Goal: Task Accomplishment & Management: Manage account settings

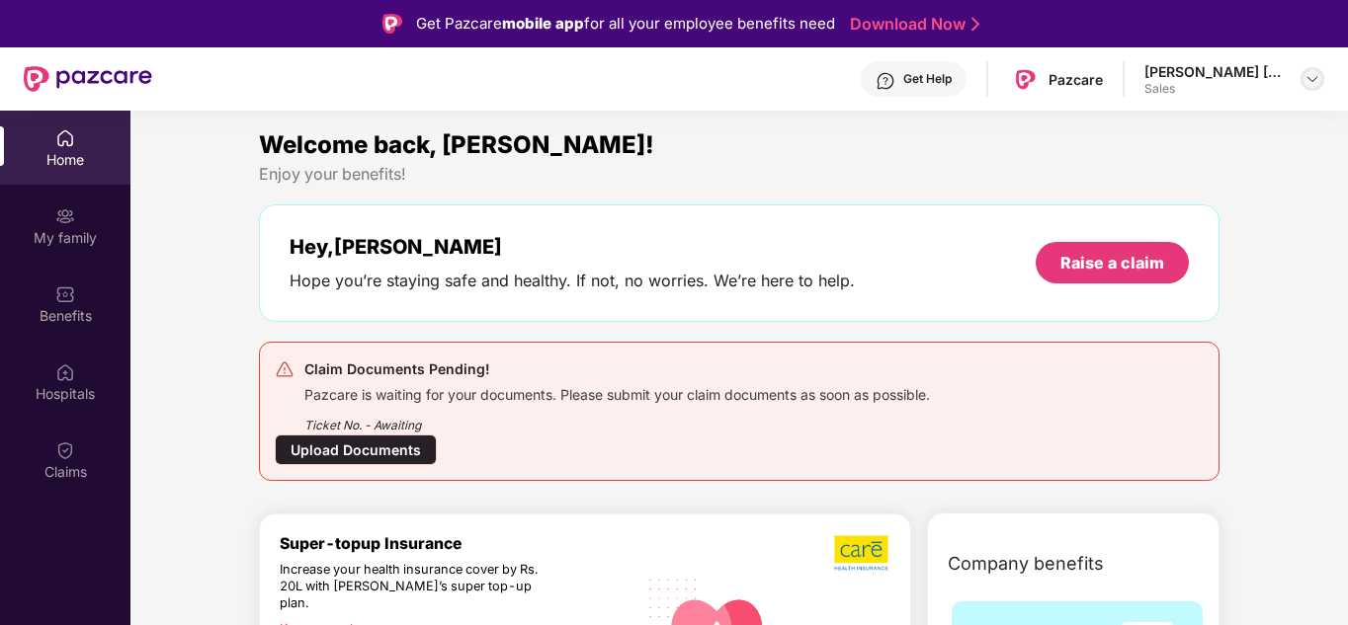
click at [1309, 76] on img at bounding box center [1312, 79] width 16 height 16
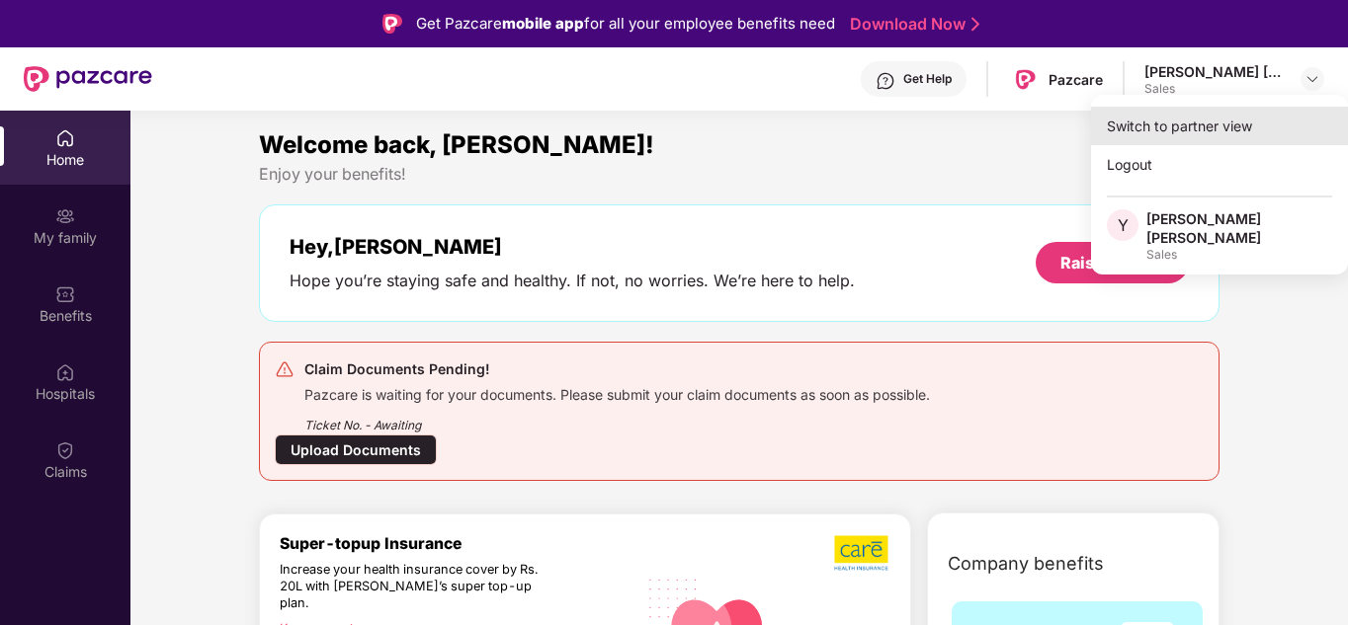
click at [1166, 122] on div "Switch to partner view" at bounding box center [1219, 126] width 257 height 39
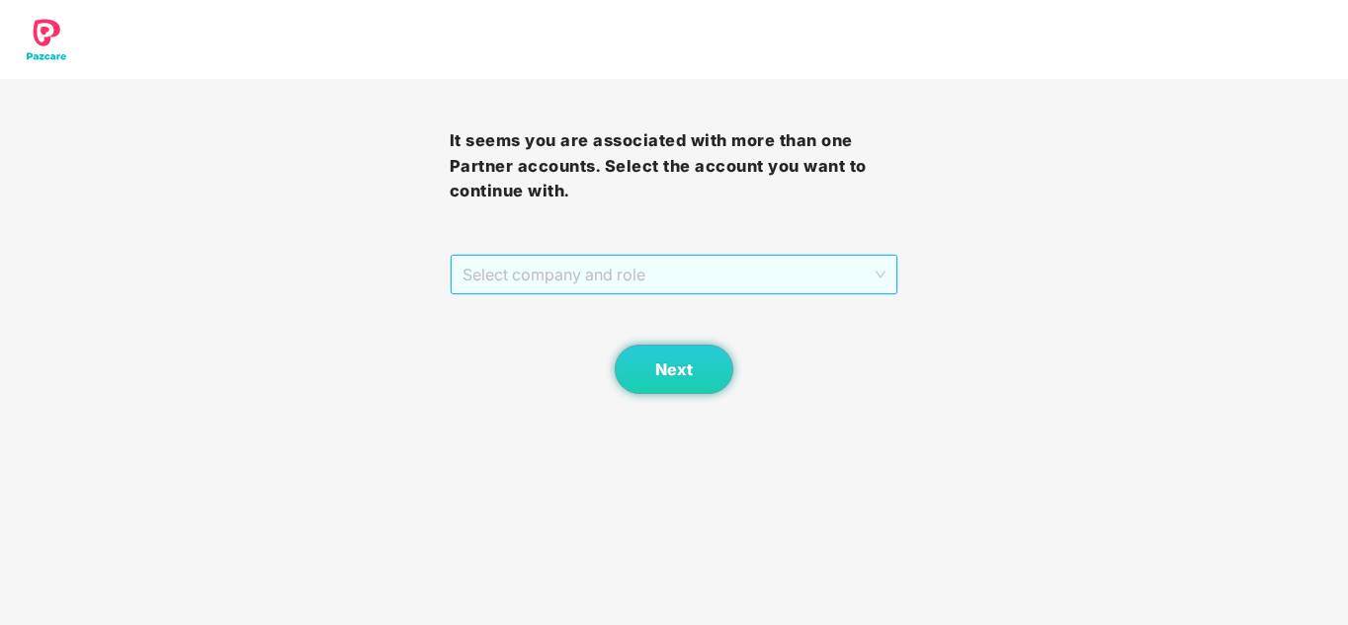
click at [699, 279] on span "Select company and role" at bounding box center [674, 275] width 424 height 38
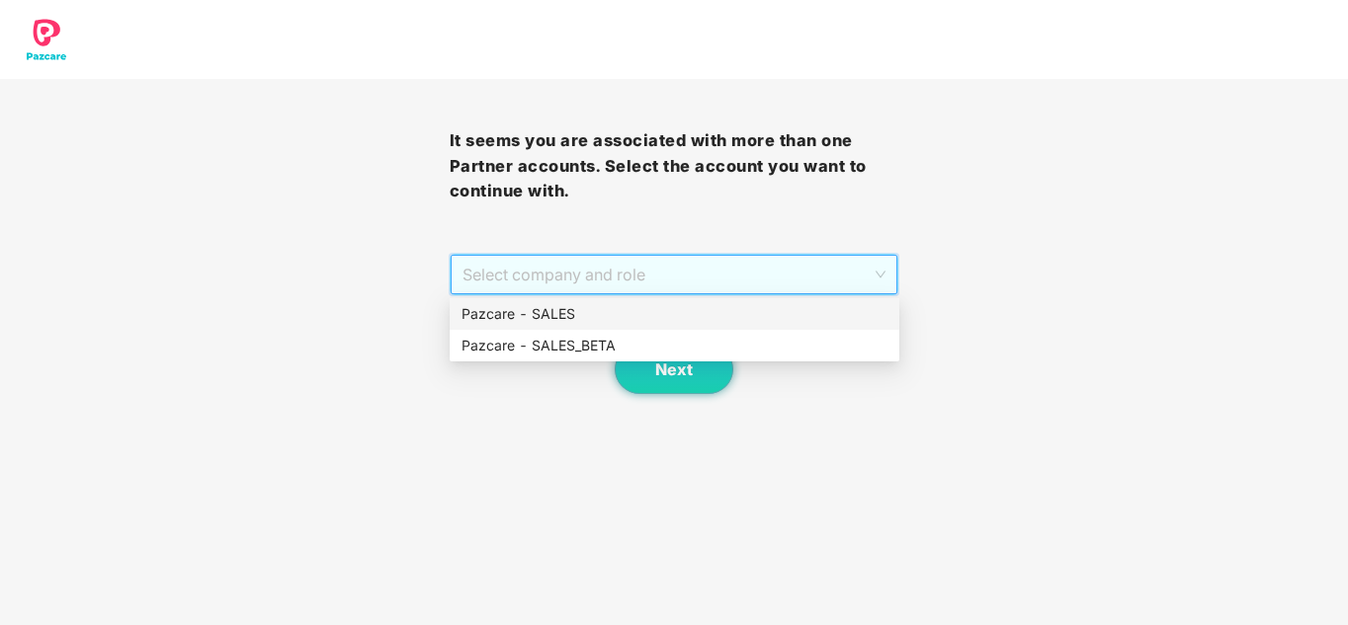
click at [561, 310] on div "Pazcare - SALES" at bounding box center [674, 314] width 426 height 22
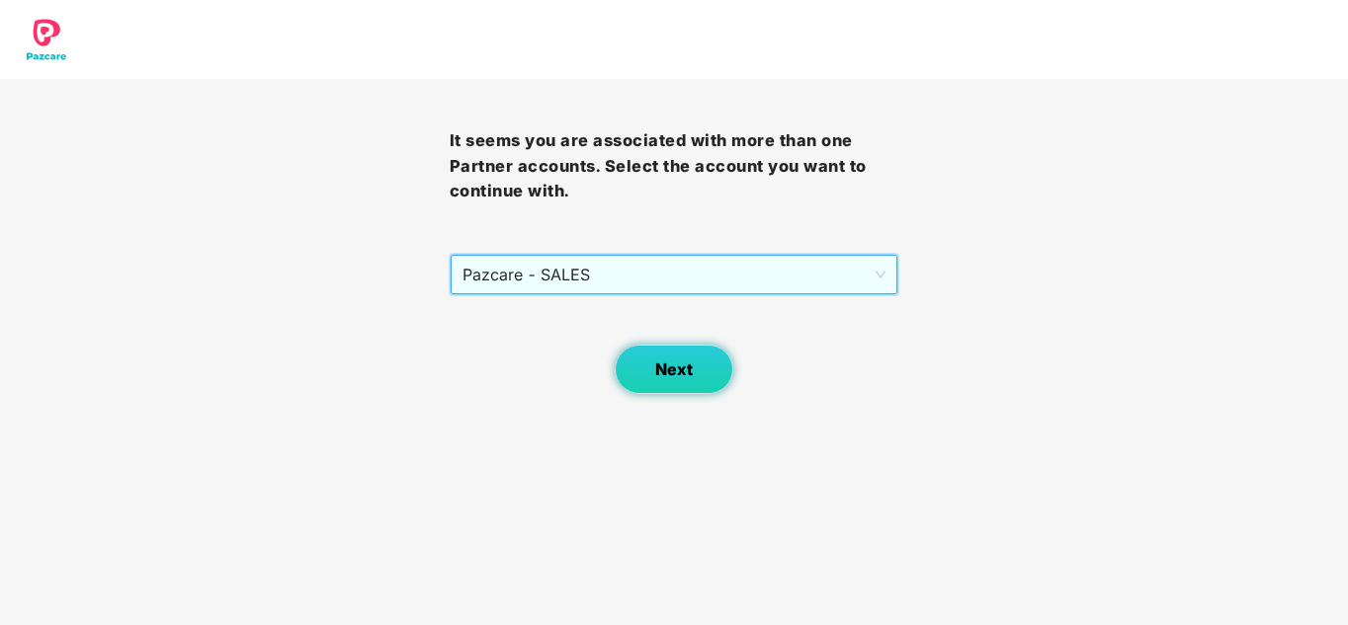
click at [659, 362] on span "Next" at bounding box center [674, 370] width 38 height 19
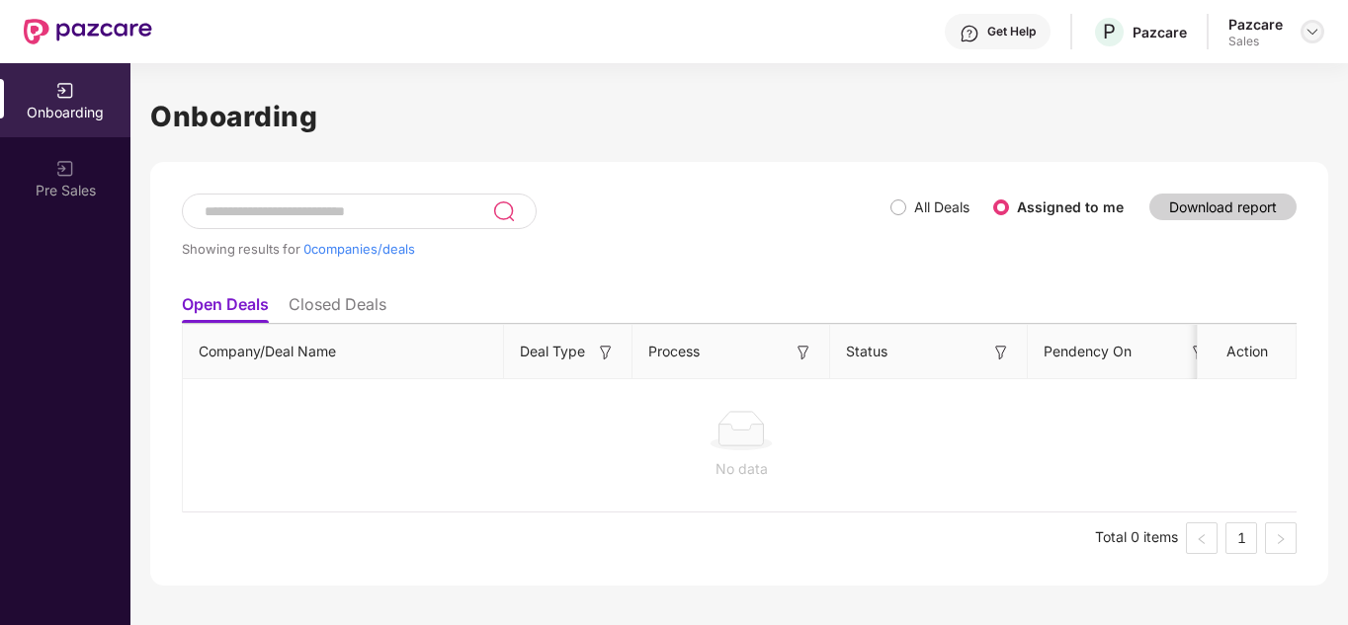
click at [1312, 33] on img at bounding box center [1312, 32] width 16 height 16
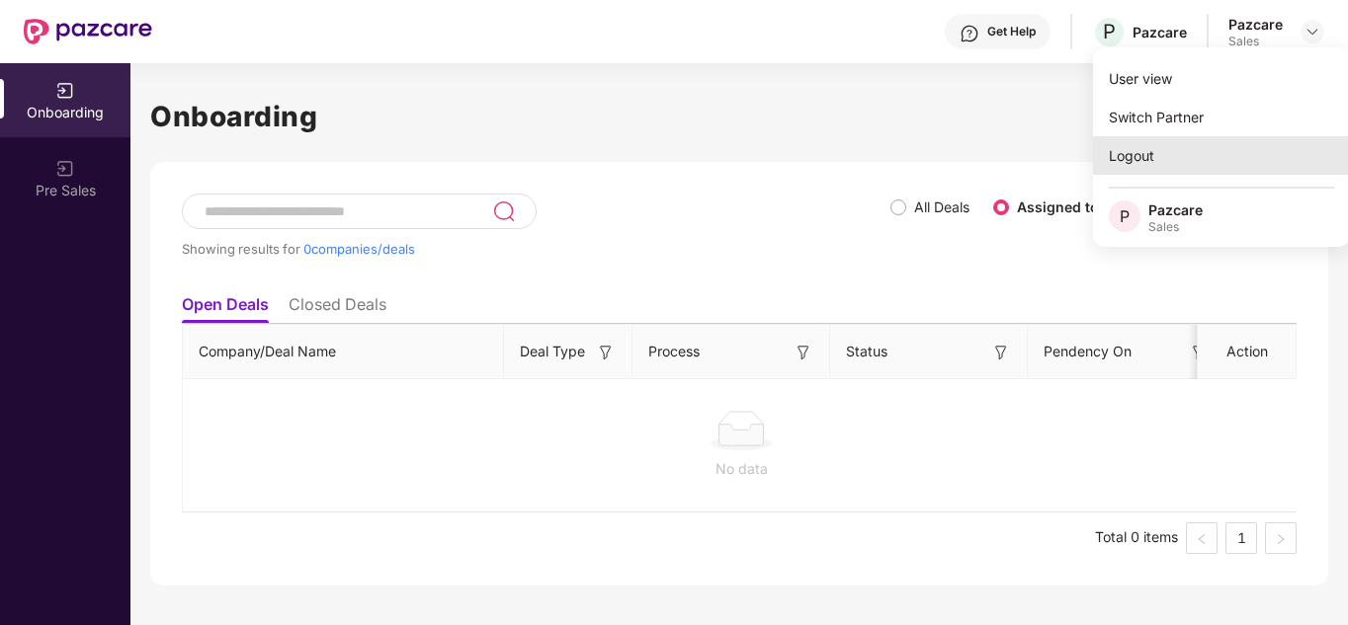
click at [1164, 149] on div "Logout" at bounding box center [1221, 155] width 257 height 39
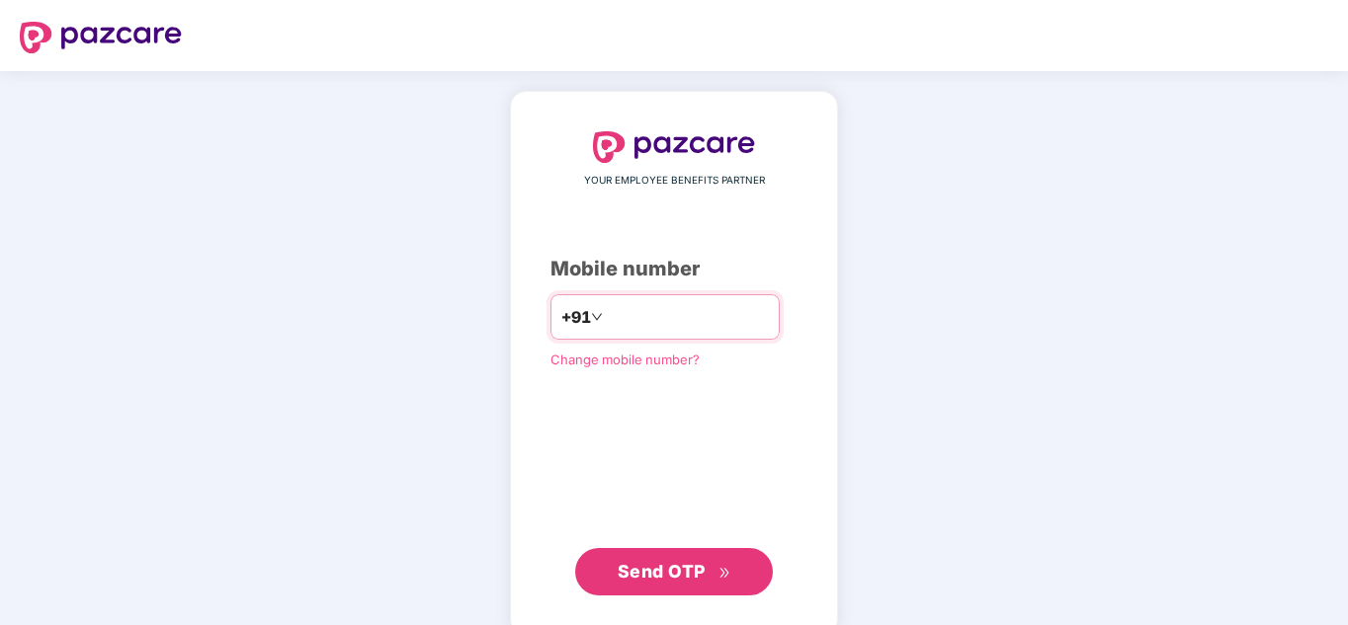
paste input "**********"
type input "**********"
click at [633, 571] on span "Send OTP" at bounding box center [661, 571] width 88 height 21
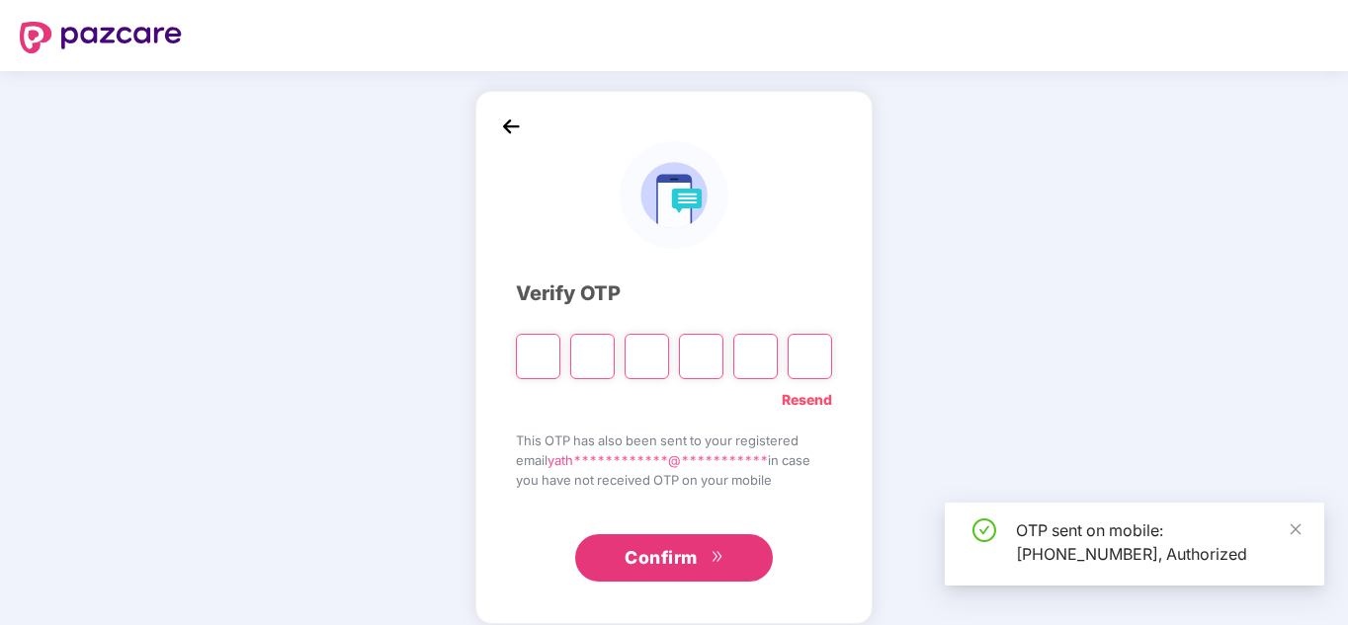
type input "*"
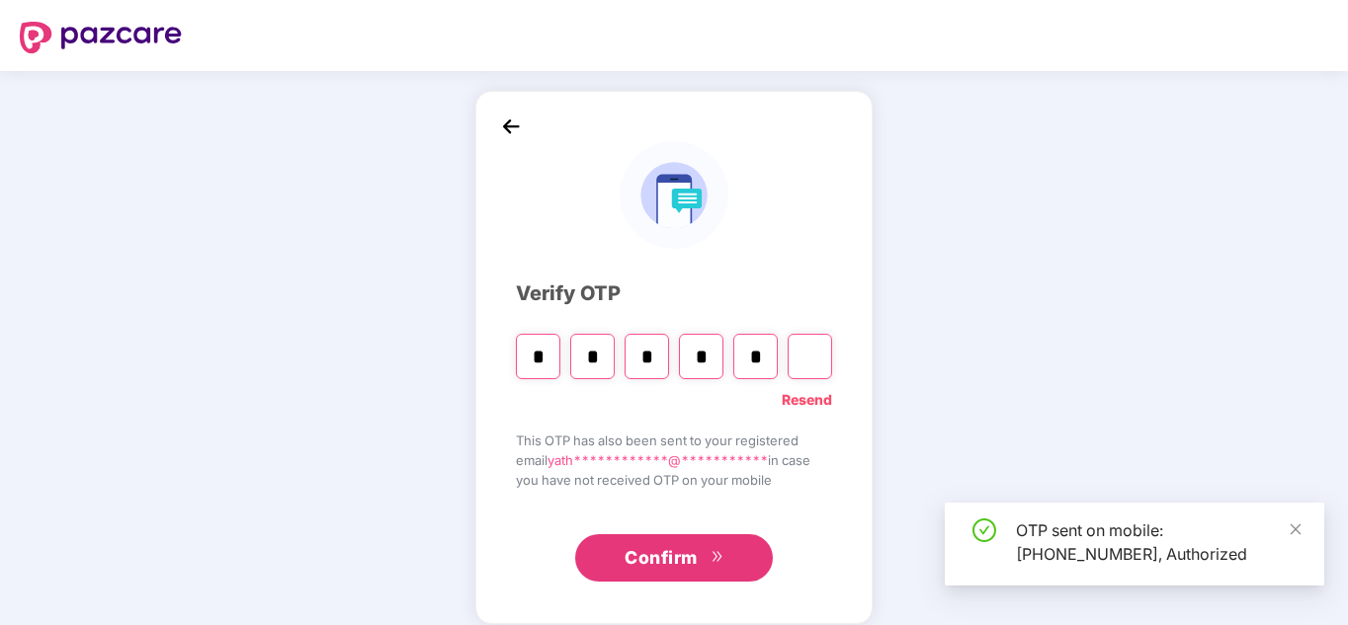
type input "*"
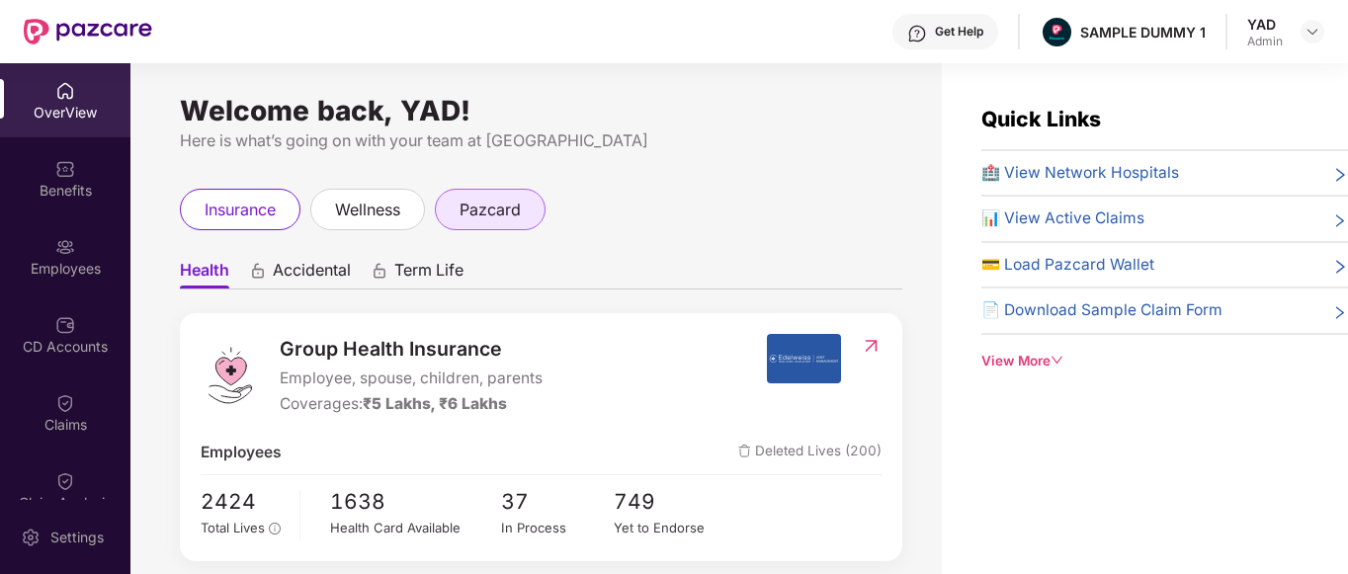
scroll to position [2, 0]
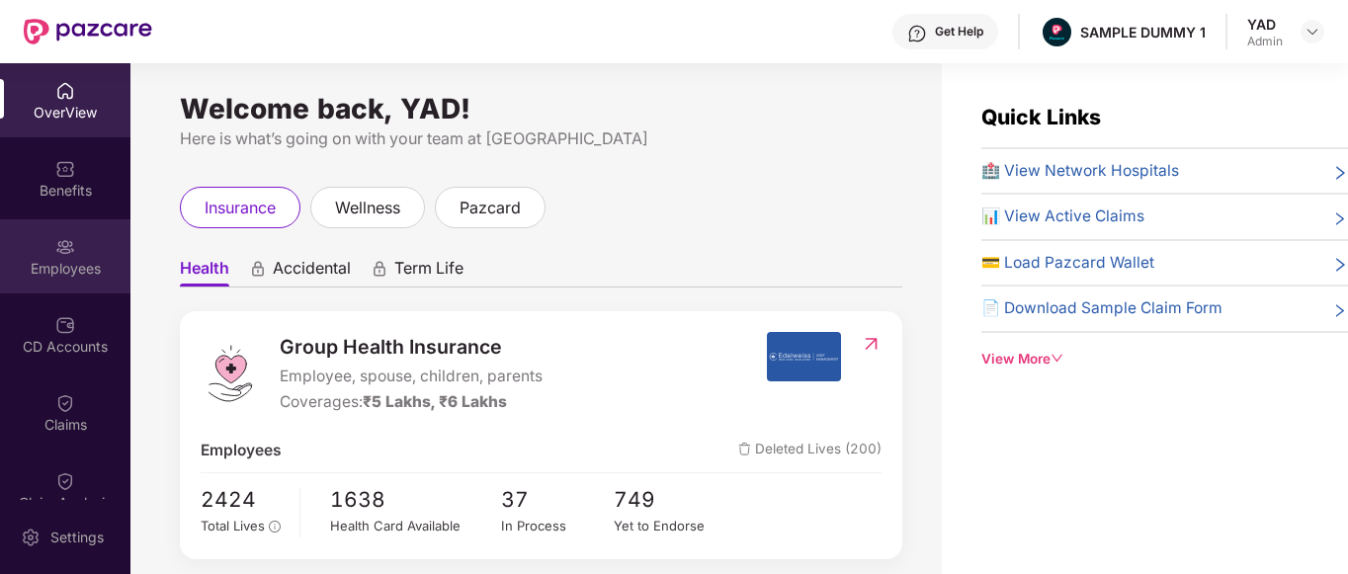
click at [75, 270] on div "Employees" at bounding box center [65, 269] width 130 height 20
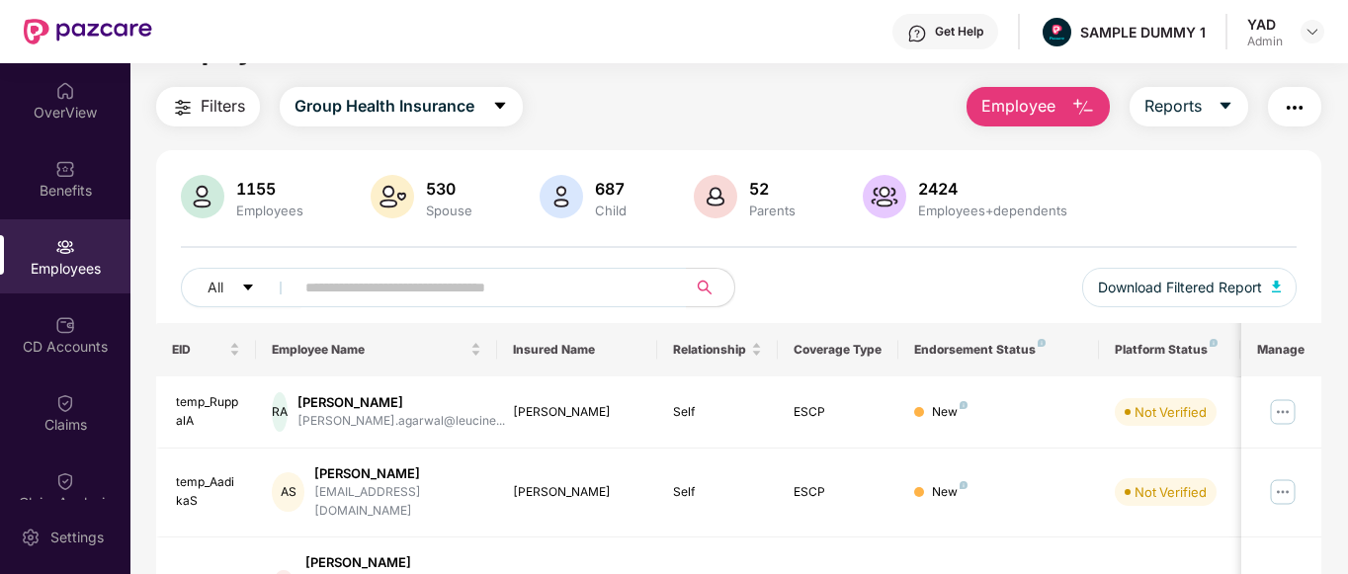
scroll to position [0, 0]
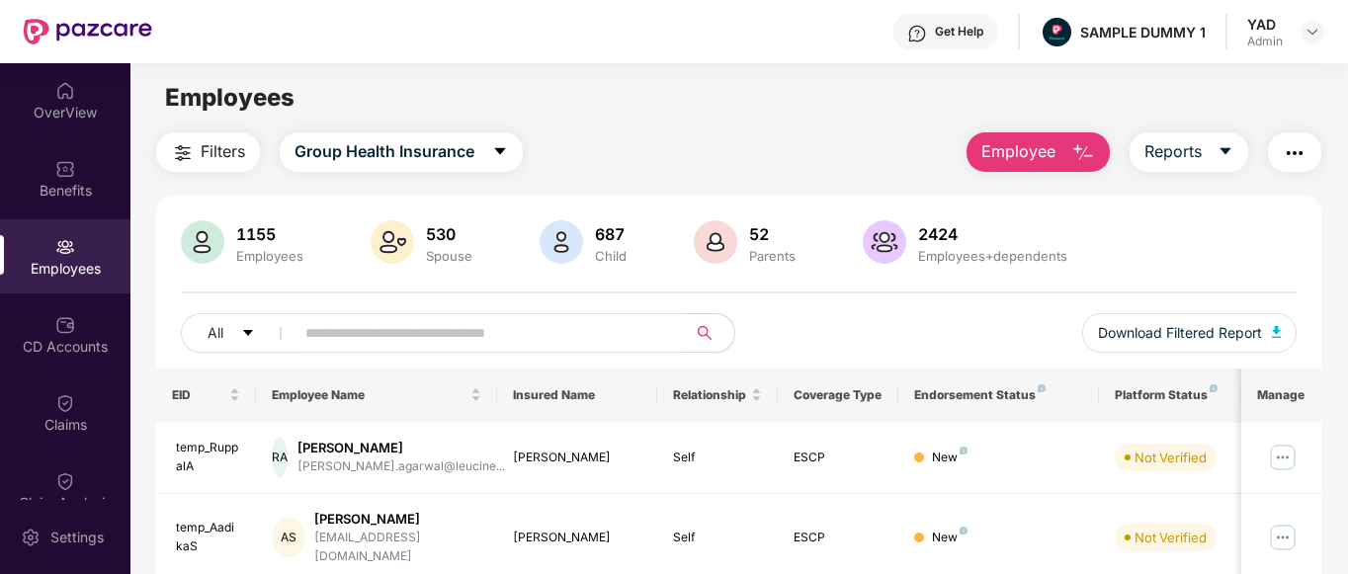
click at [1011, 142] on span "Employee" at bounding box center [1018, 151] width 74 height 25
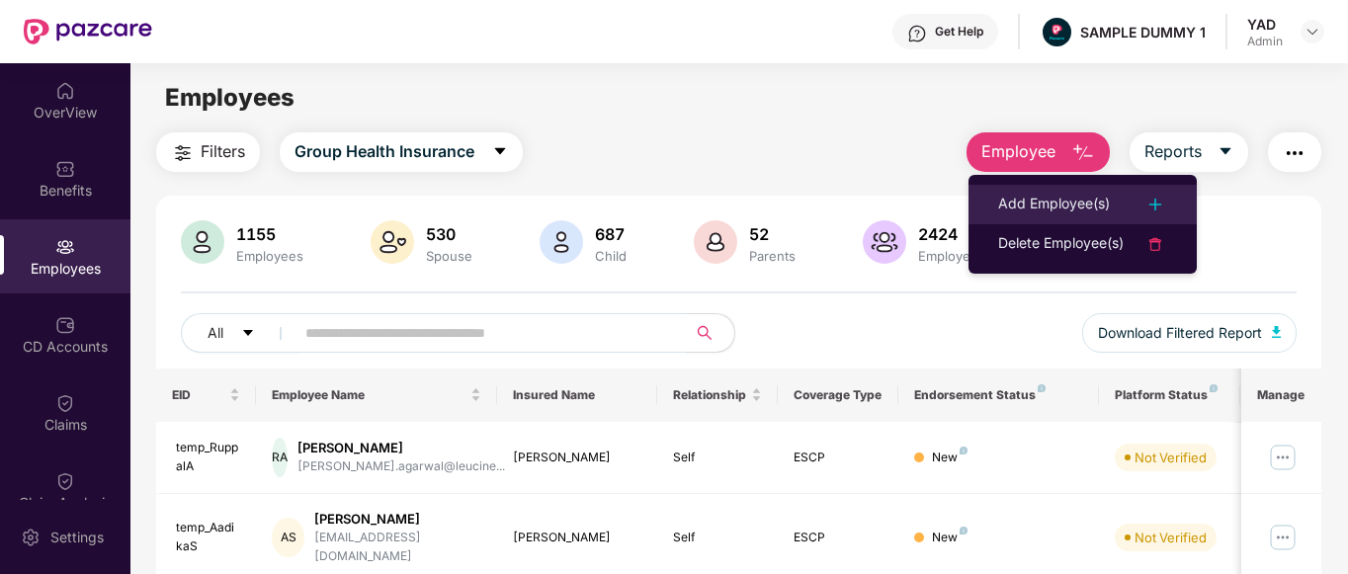
click at [1007, 199] on div "Add Employee(s)" at bounding box center [1054, 205] width 112 height 24
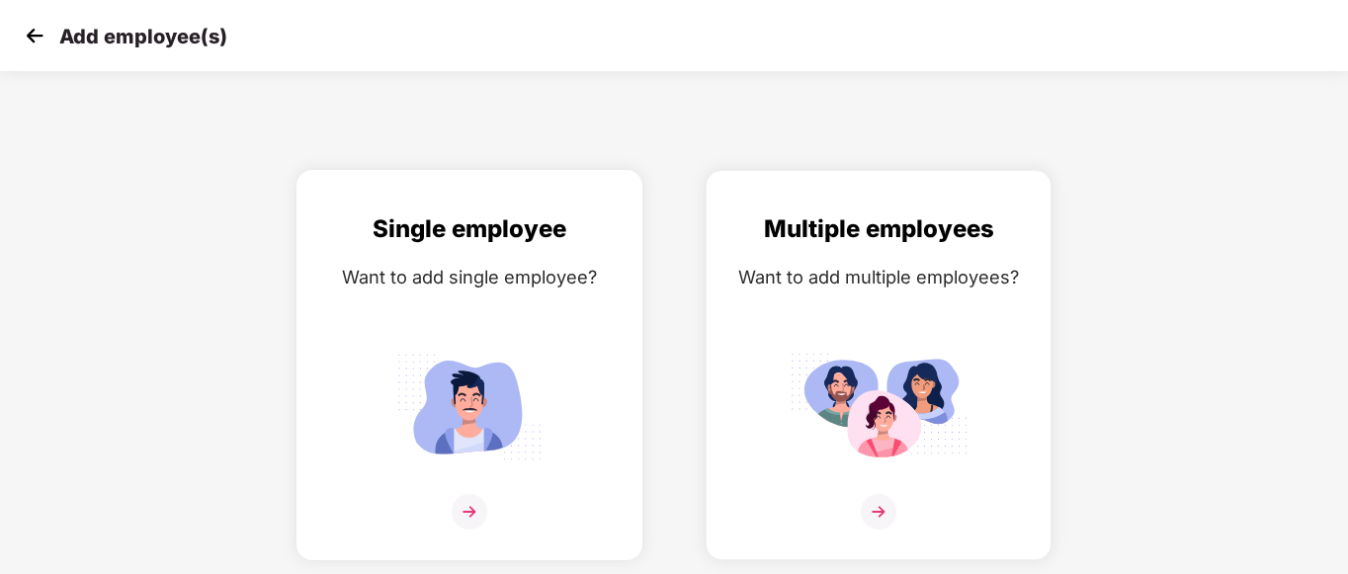
click at [471, 306] on div "Single employee Want to add single employee?" at bounding box center [469, 382] width 304 height 344
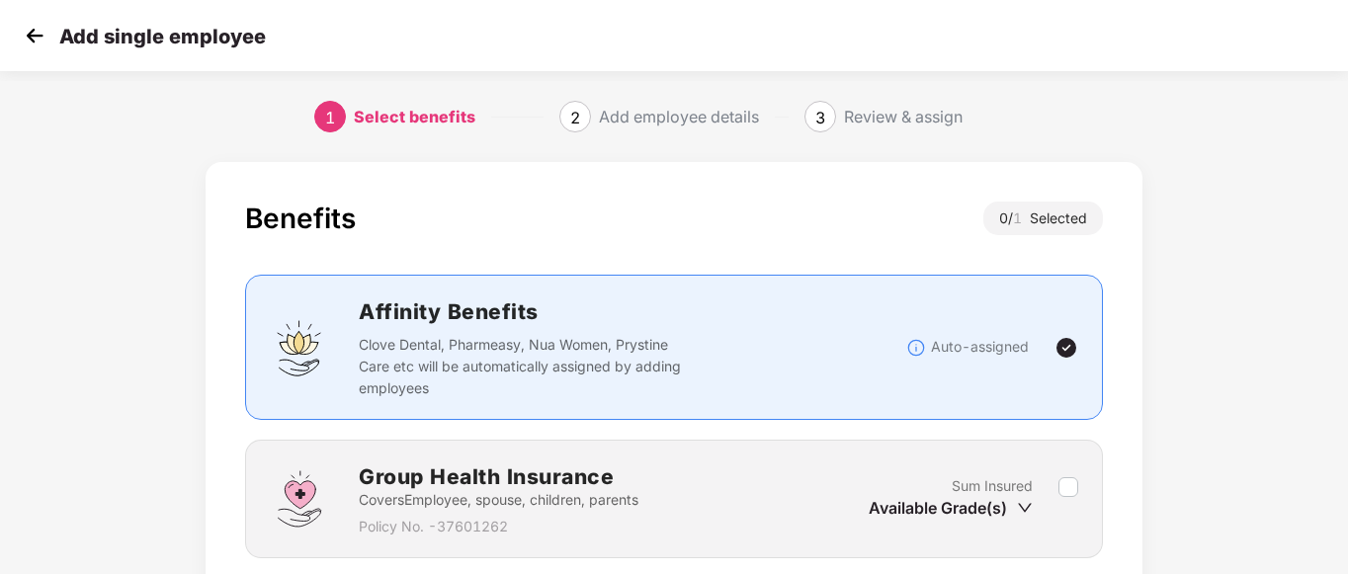
scroll to position [154, 0]
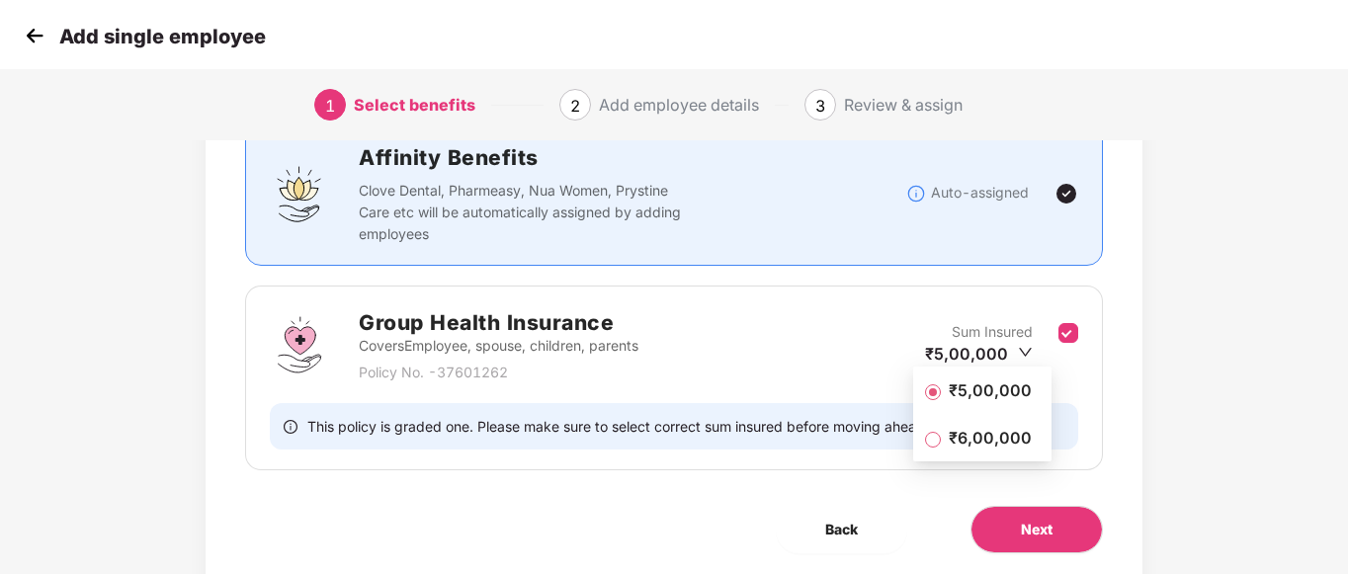
click at [966, 393] on span "₹5,00,000" at bounding box center [990, 390] width 99 height 22
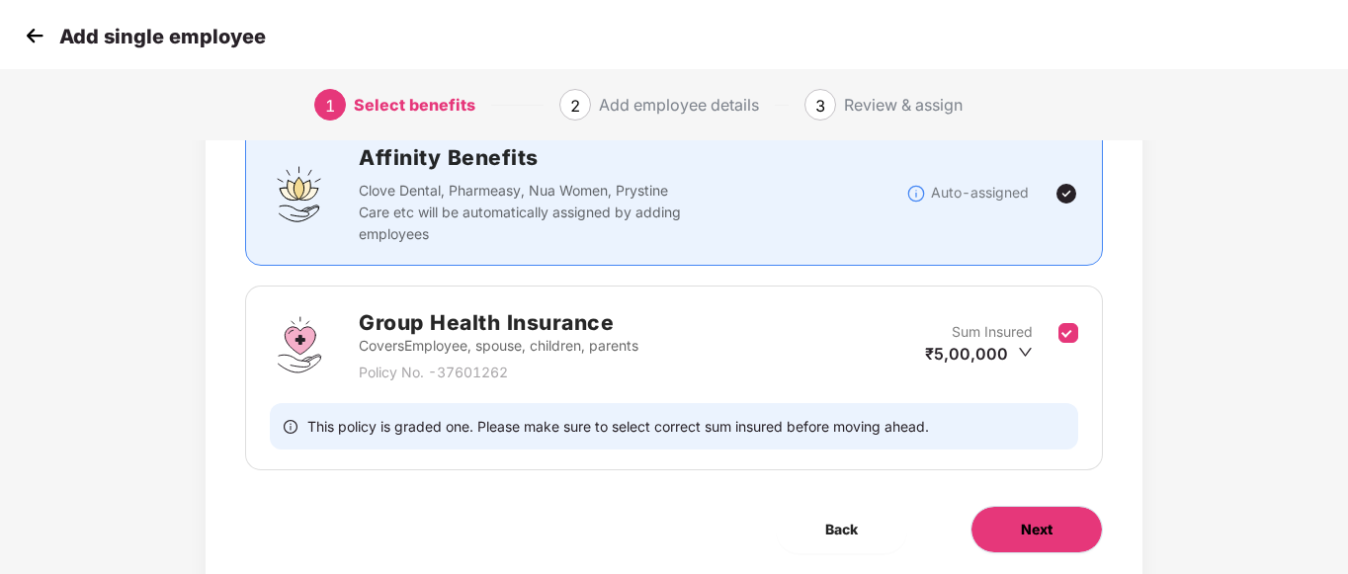
click at [1039, 525] on span "Next" at bounding box center [1037, 530] width 32 height 22
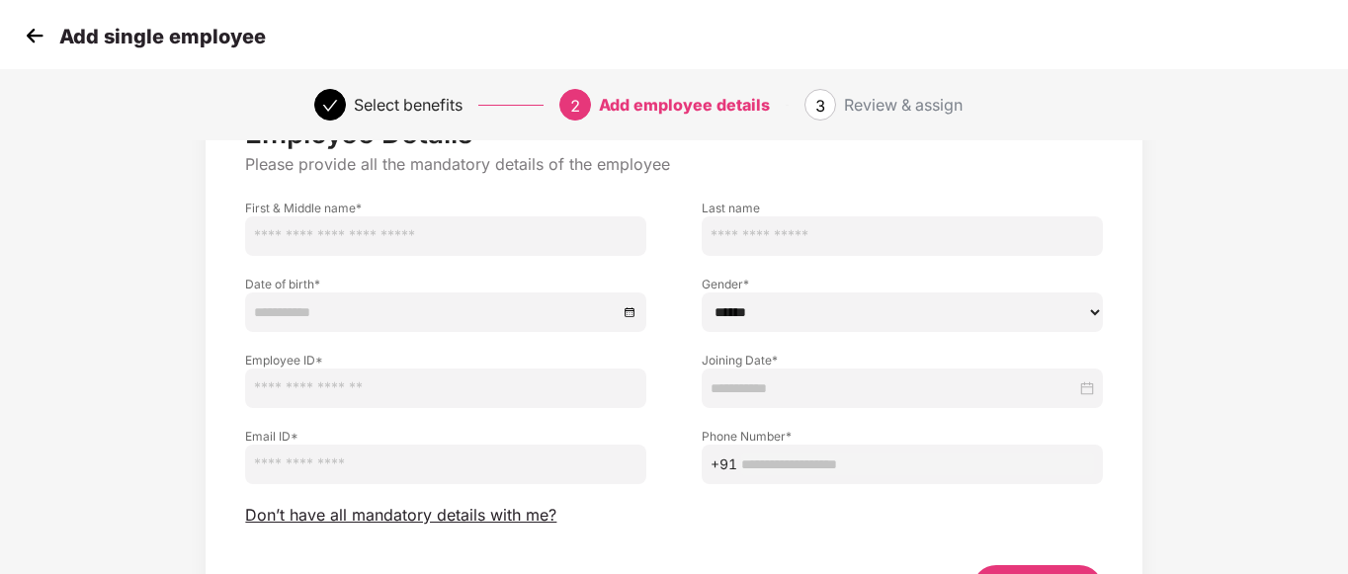
scroll to position [0, 0]
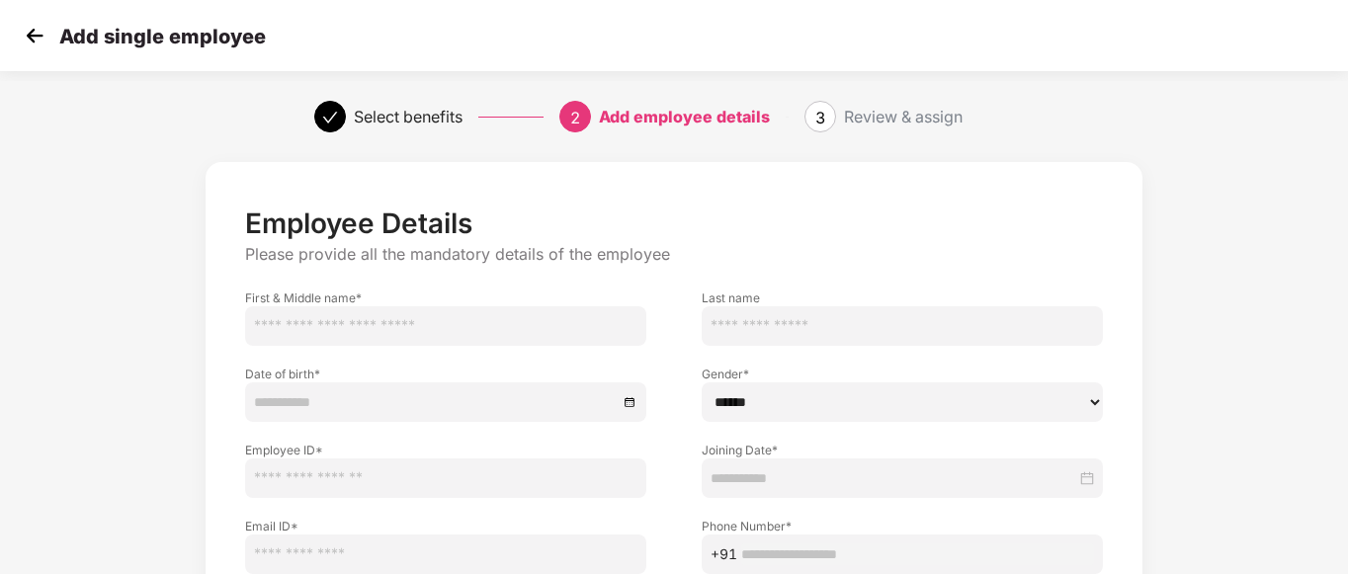
click at [35, 40] on img at bounding box center [35, 36] width 30 height 30
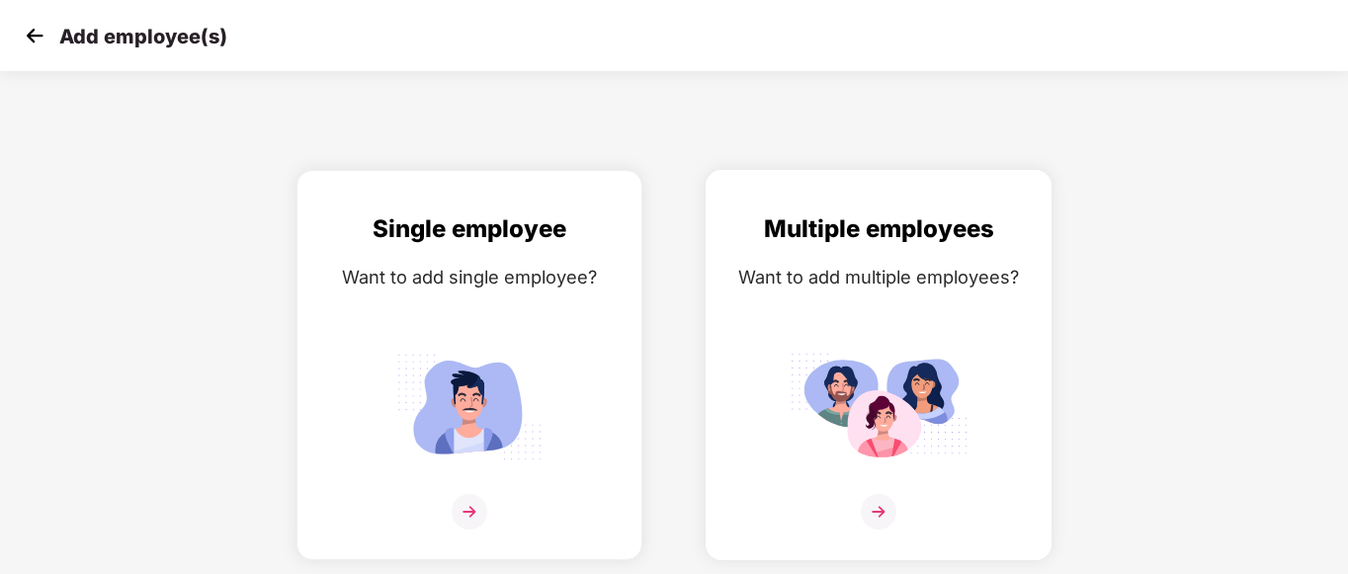
click at [1000, 379] on div "Multiple employees Want to add multiple employees?" at bounding box center [878, 382] width 304 height 344
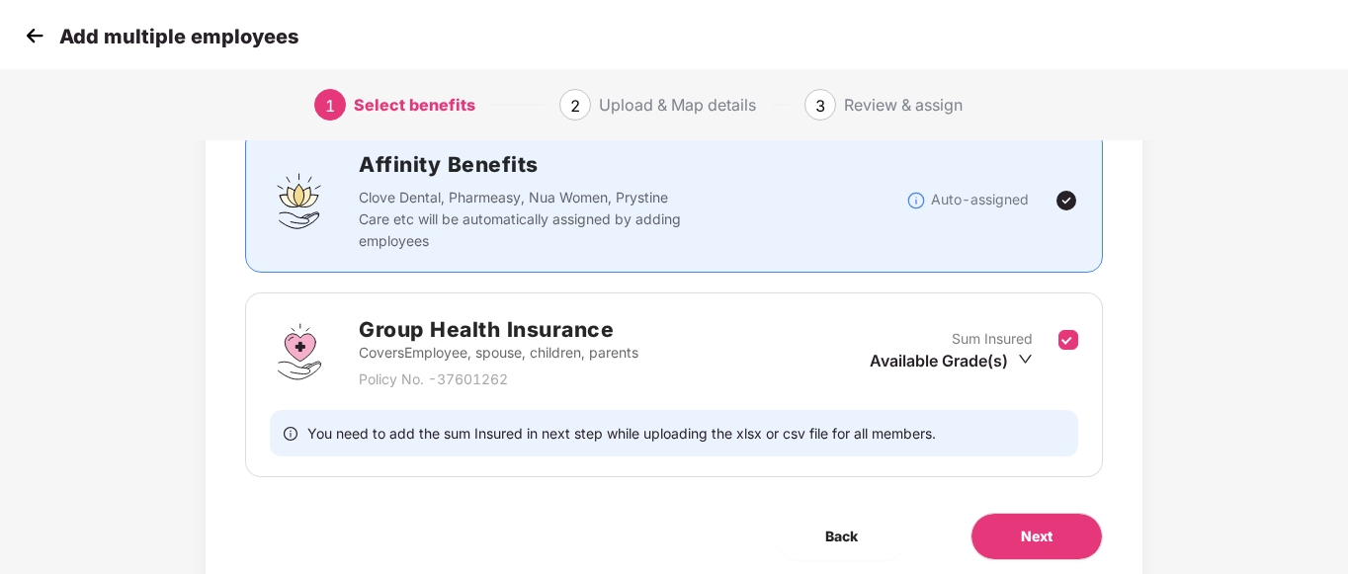
scroll to position [174, 0]
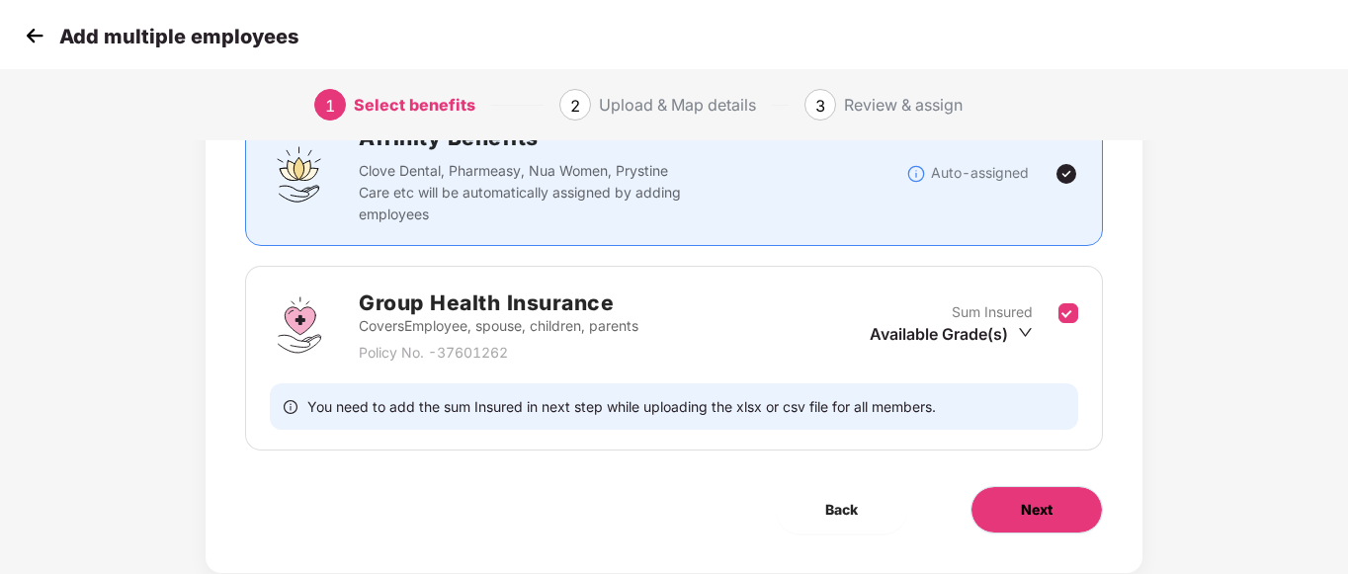
click at [1055, 504] on button "Next" at bounding box center [1036, 509] width 132 height 47
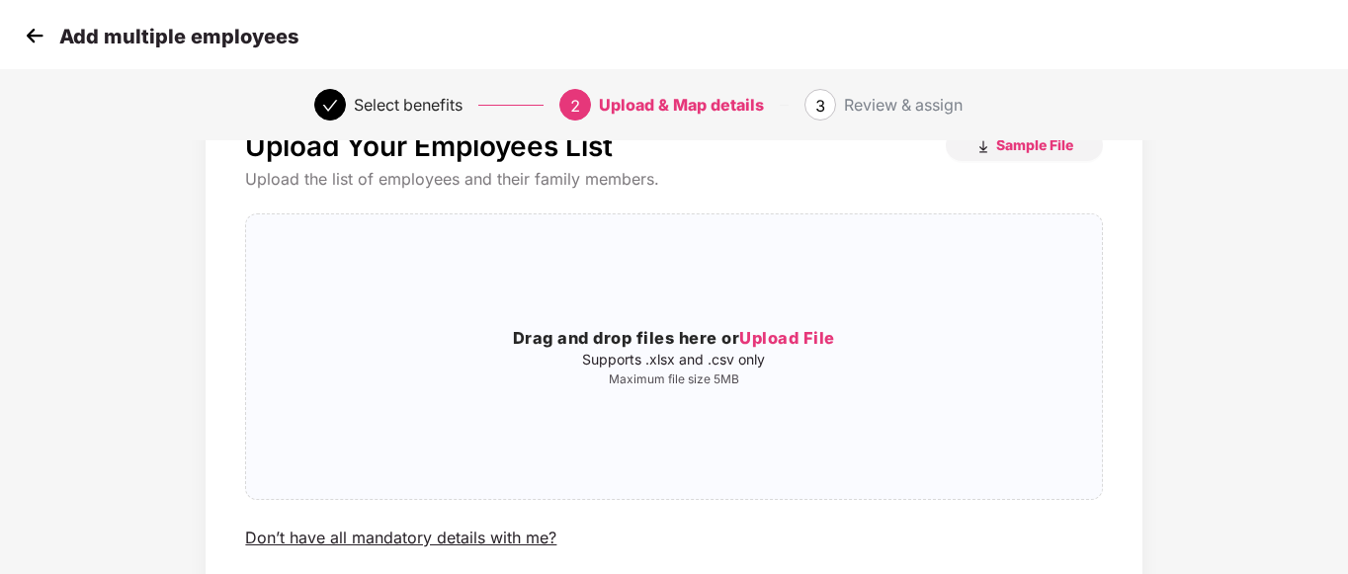
scroll to position [19, 0]
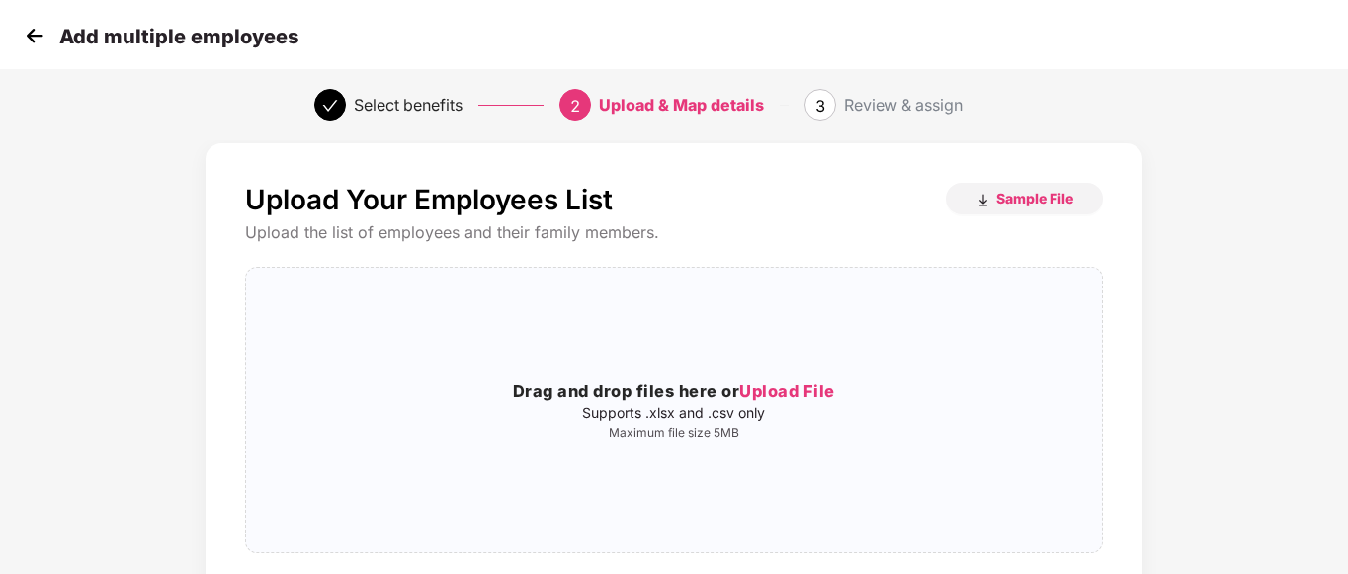
click at [35, 32] on img at bounding box center [35, 36] width 30 height 30
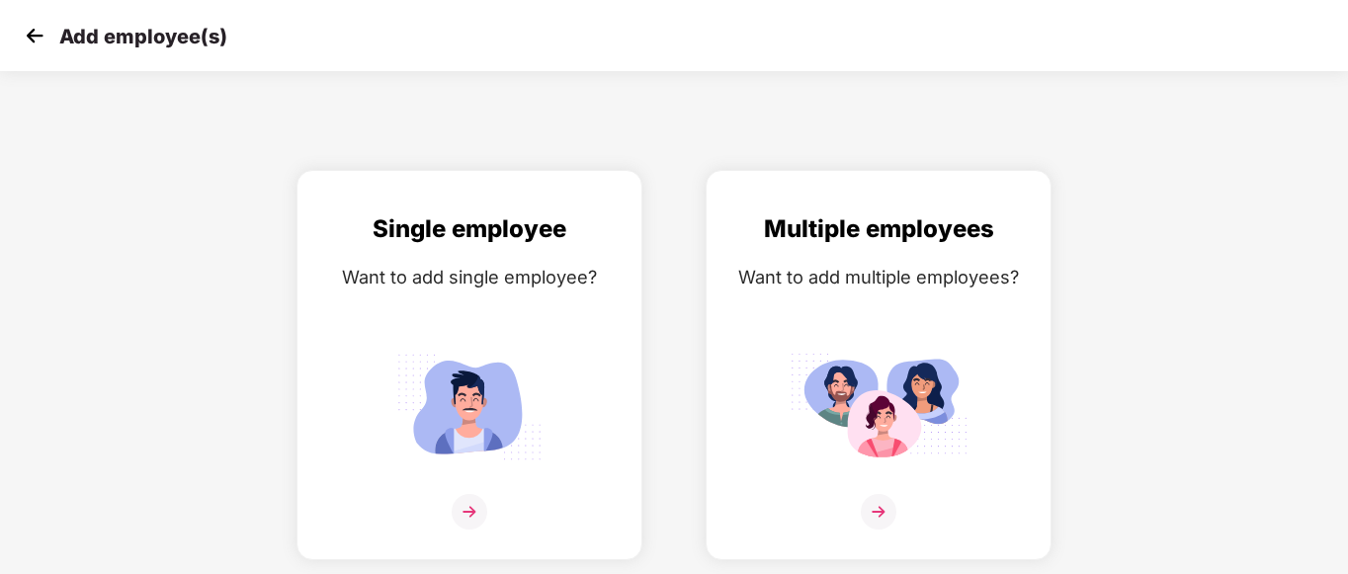
scroll to position [0, 0]
click at [36, 40] on img at bounding box center [35, 36] width 30 height 30
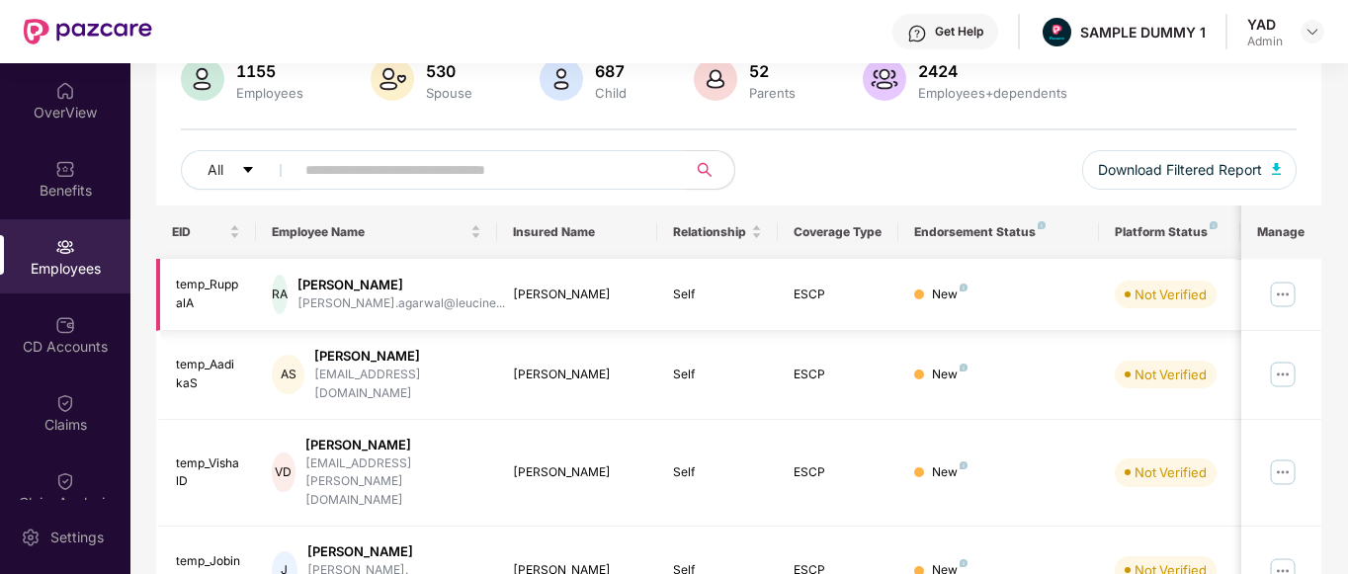
scroll to position [165, 0]
drag, startPoint x: 328, startPoint y: 283, endPoint x: 403, endPoint y: 283, distance: 75.1
click at [403, 283] on div "[PERSON_NAME]" at bounding box center [400, 283] width 207 height 19
click at [437, 284] on div "[PERSON_NAME]" at bounding box center [400, 283] width 207 height 19
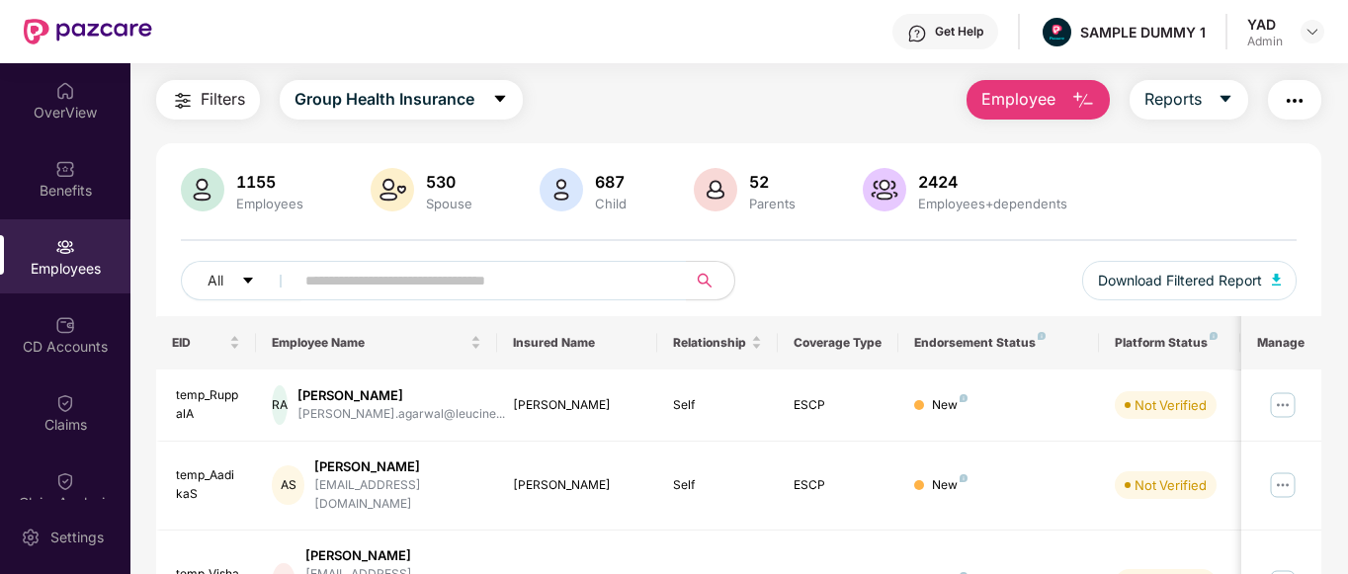
scroll to position [0, 0]
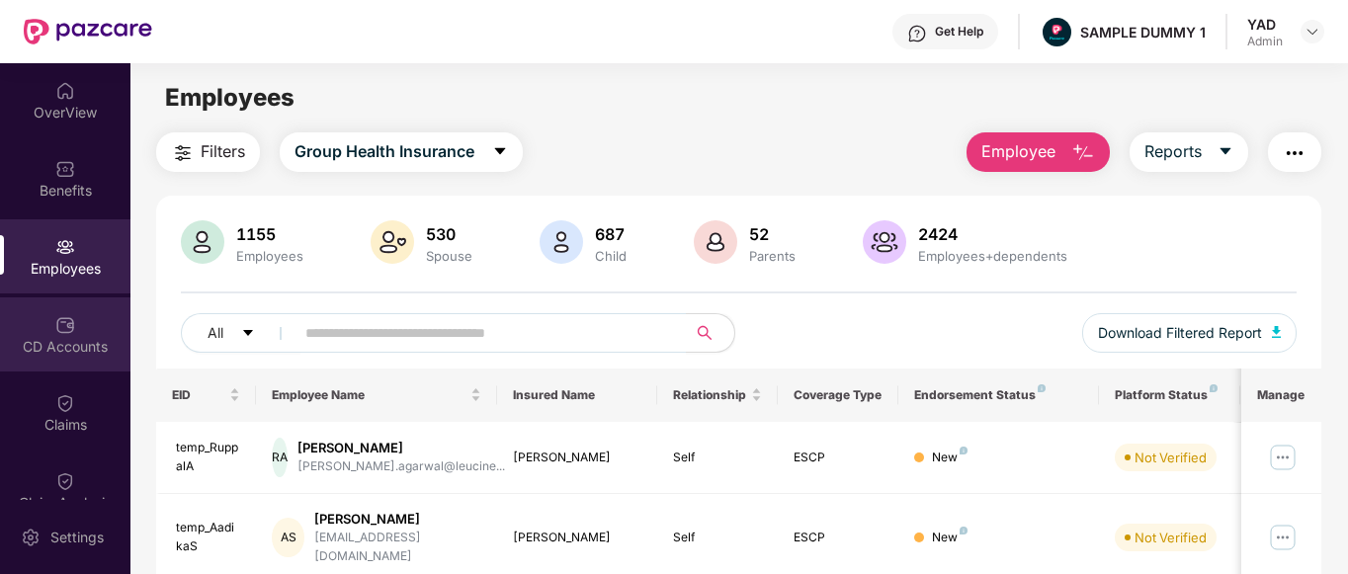
click at [76, 328] on div "CD Accounts" at bounding box center [65, 334] width 130 height 74
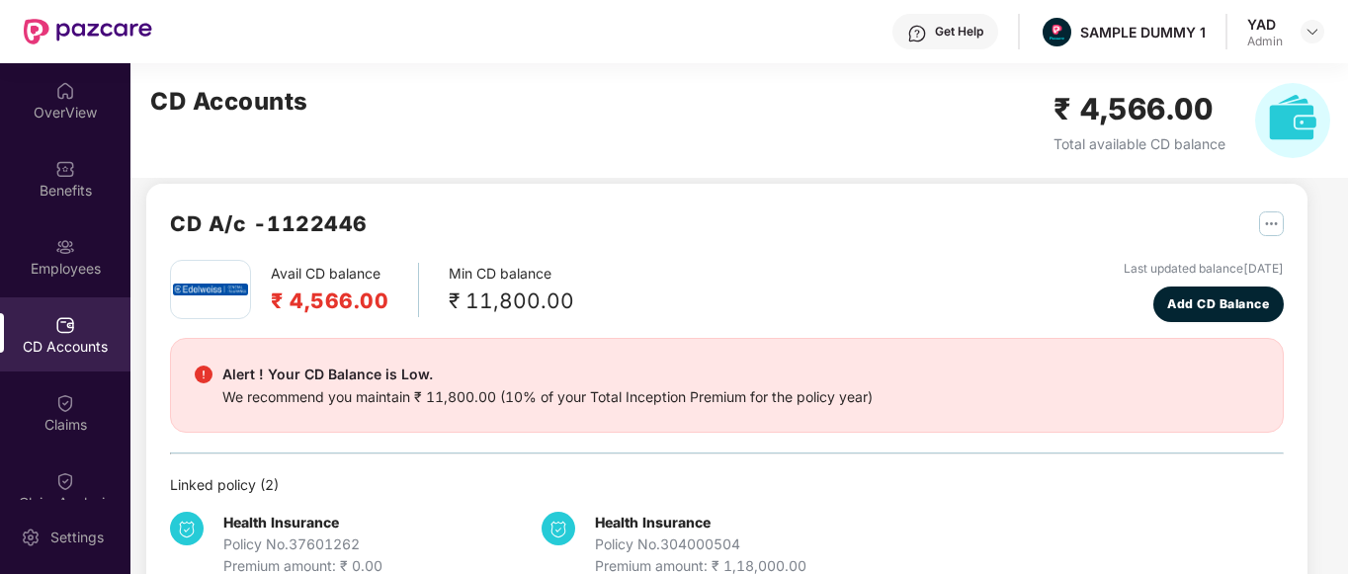
scroll to position [17, 0]
drag, startPoint x: 290, startPoint y: 304, endPoint x: 391, endPoint y: 301, distance: 100.8
click at [391, 301] on div "Avail CD balance ₹ 4,566.00" at bounding box center [345, 291] width 148 height 54
drag, startPoint x: 467, startPoint y: 298, endPoint x: 557, endPoint y: 300, distance: 89.9
click at [557, 300] on div "₹ 11,800.00" at bounding box center [511, 302] width 125 height 33
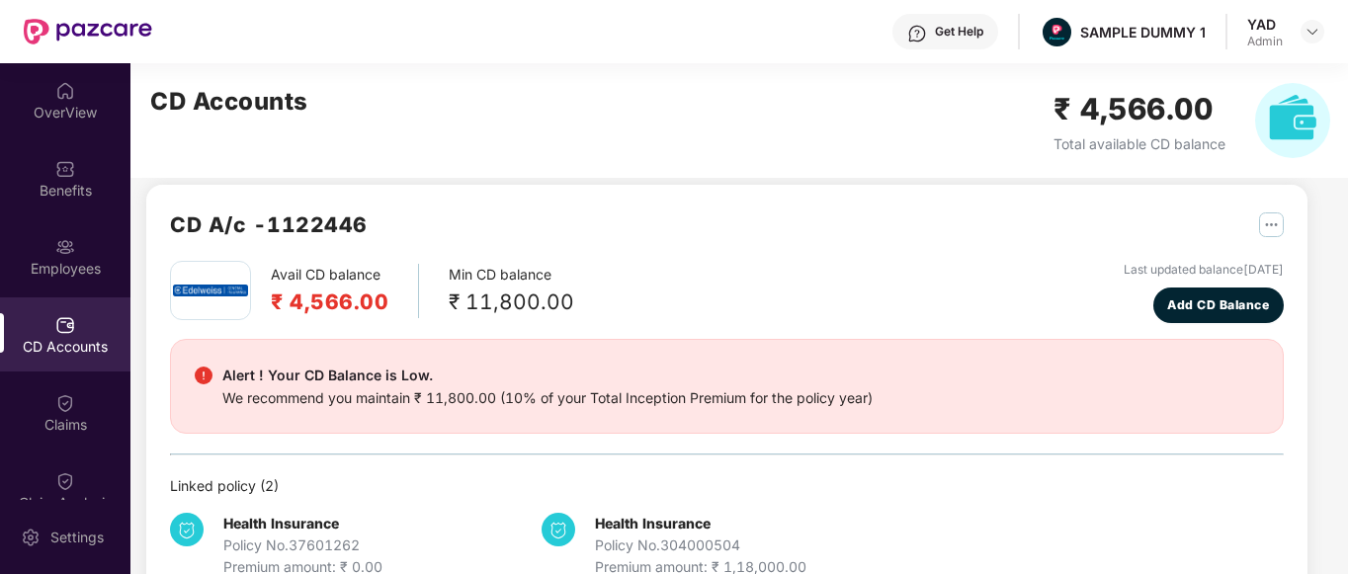
click at [716, 316] on div "Avail CD balance ₹ 4,566.00 Min CD balance ₹ 11,800.00 Last updated balance [DA…" at bounding box center [726, 292] width 1113 height 62
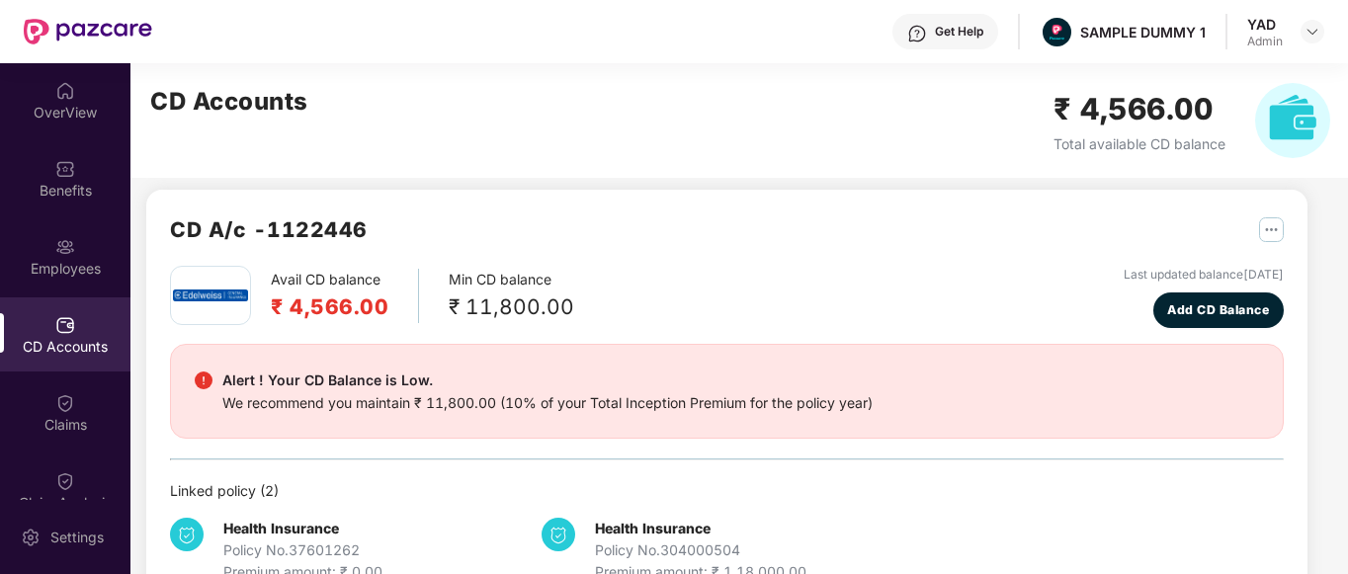
scroll to position [0, 0]
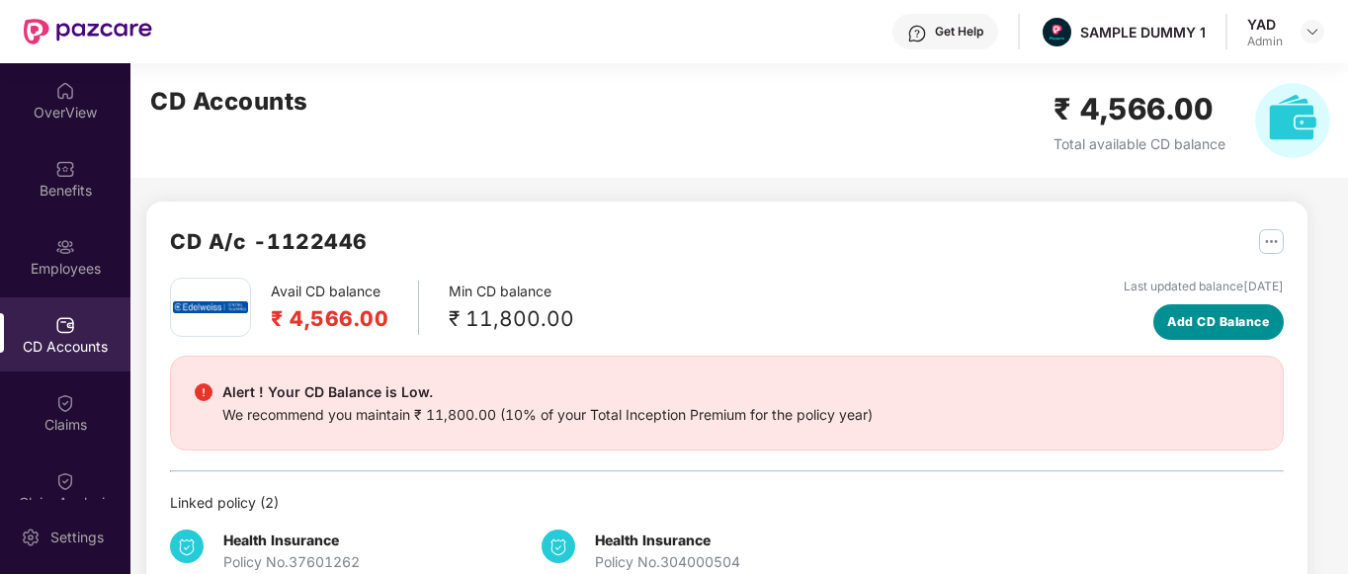
click at [1202, 325] on span "Add CD Balance" at bounding box center [1218, 321] width 102 height 19
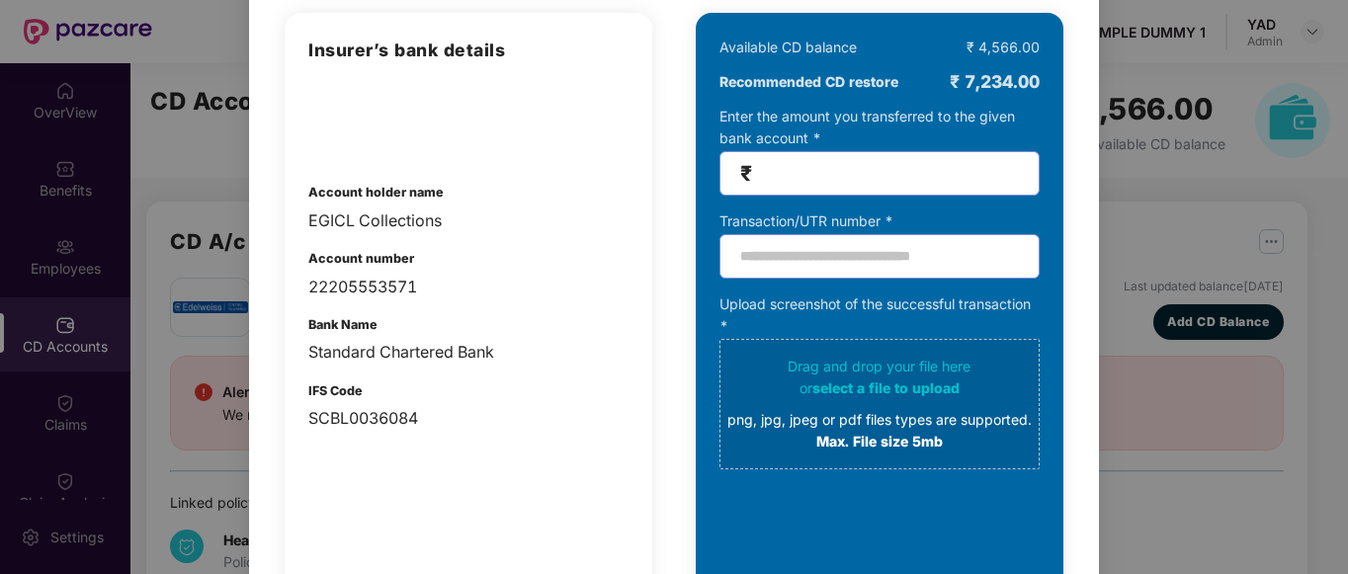
scroll to position [167, 0]
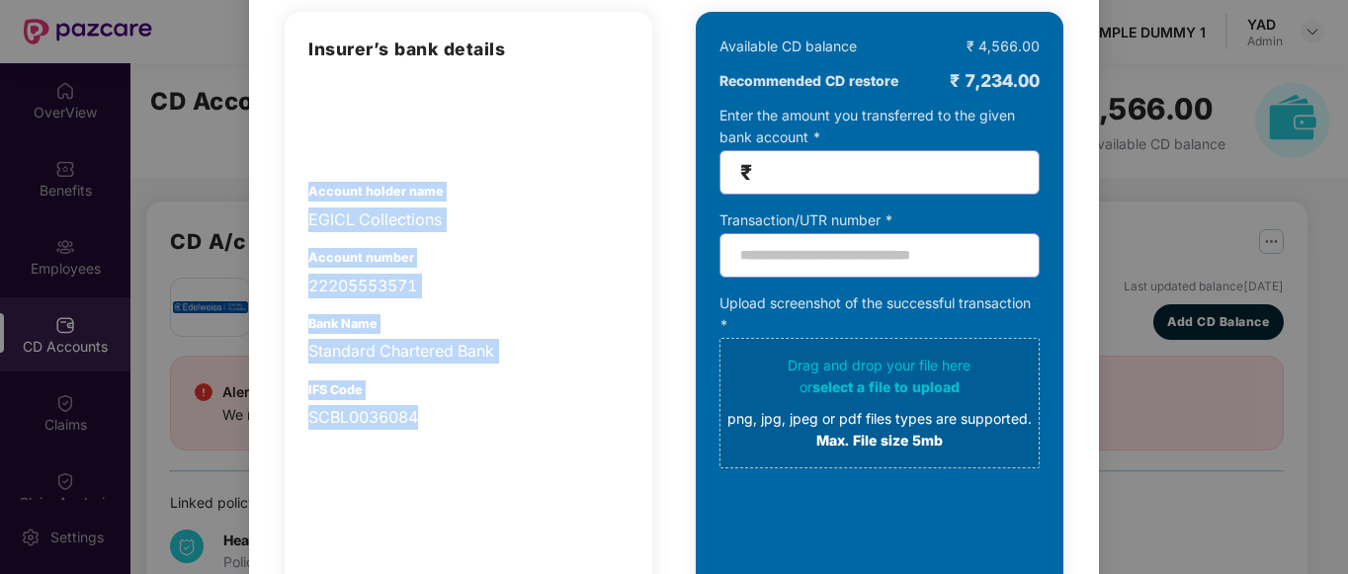
drag, startPoint x: 305, startPoint y: 185, endPoint x: 483, endPoint y: 423, distance: 297.2
click at [483, 423] on div "Insurer’s bank details Account holder name EGICL Collections Account number 222…" at bounding box center [469, 328] width 368 height 632
click at [509, 318] on div "Bank Name Standard Chartered Bank" at bounding box center [468, 339] width 320 height 50
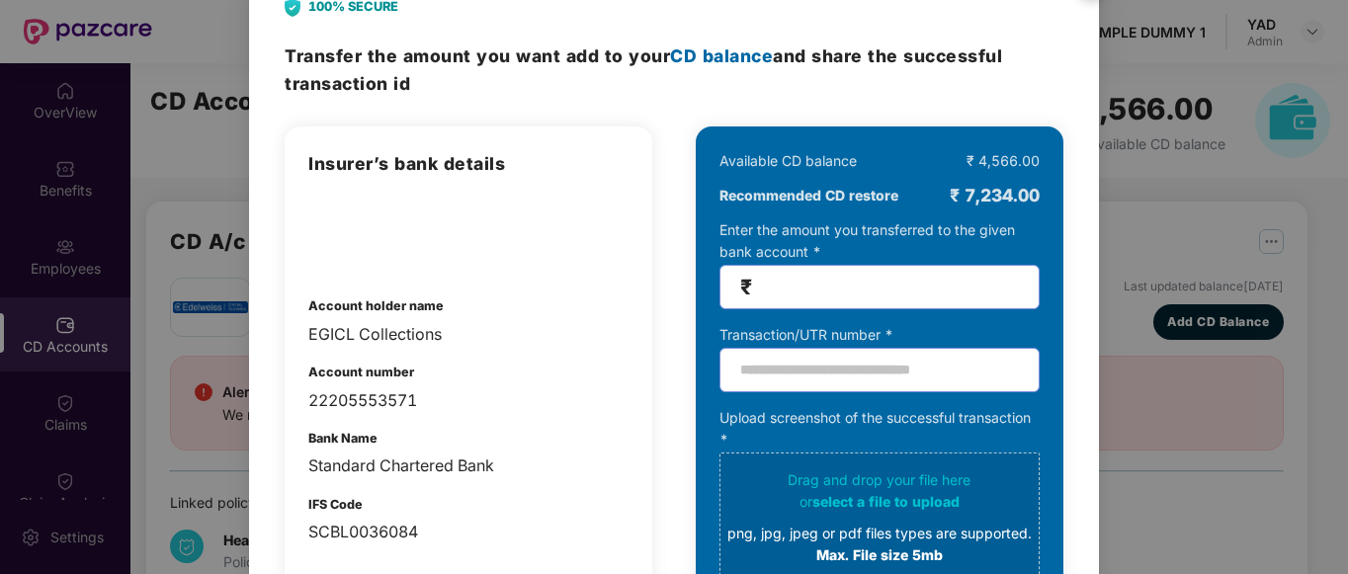
scroll to position [0, 0]
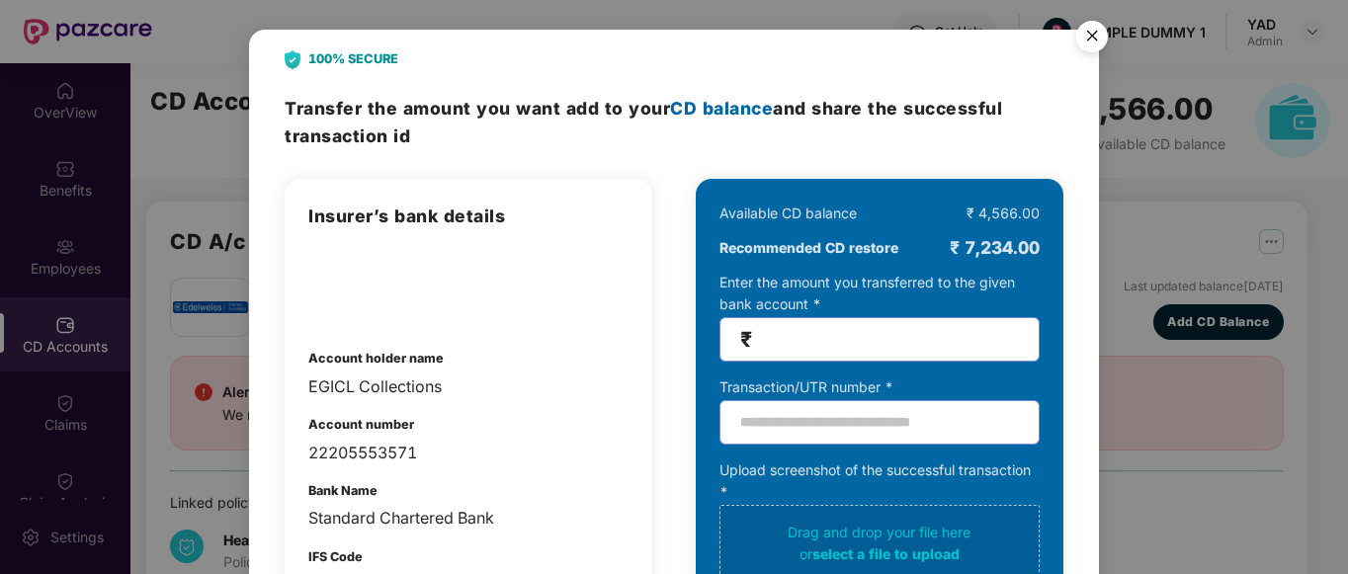
click at [1083, 43] on img "Close" at bounding box center [1091, 39] width 55 height 55
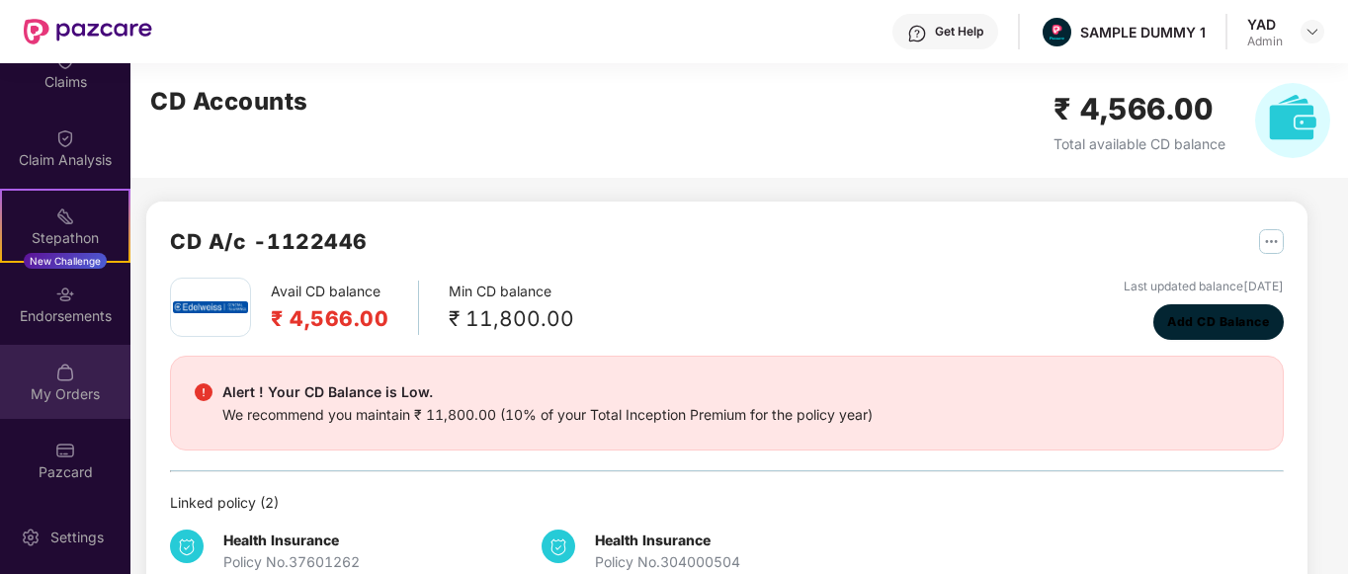
scroll to position [342, 0]
click at [61, 375] on img at bounding box center [65, 374] width 20 height 20
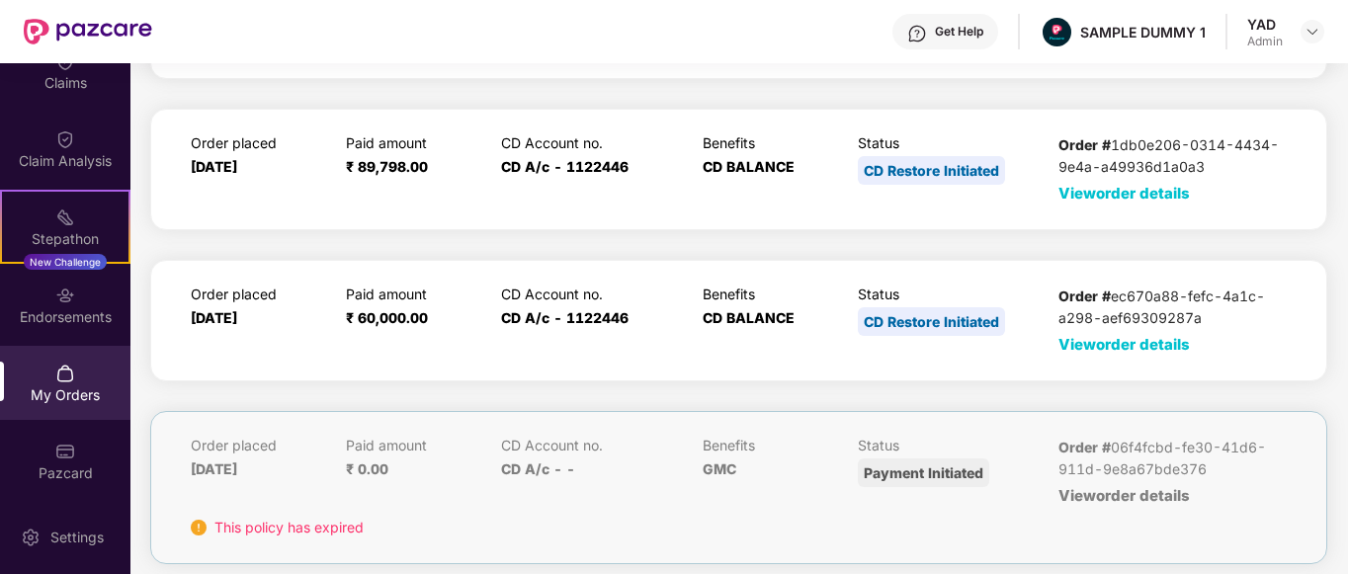
scroll to position [219, 0]
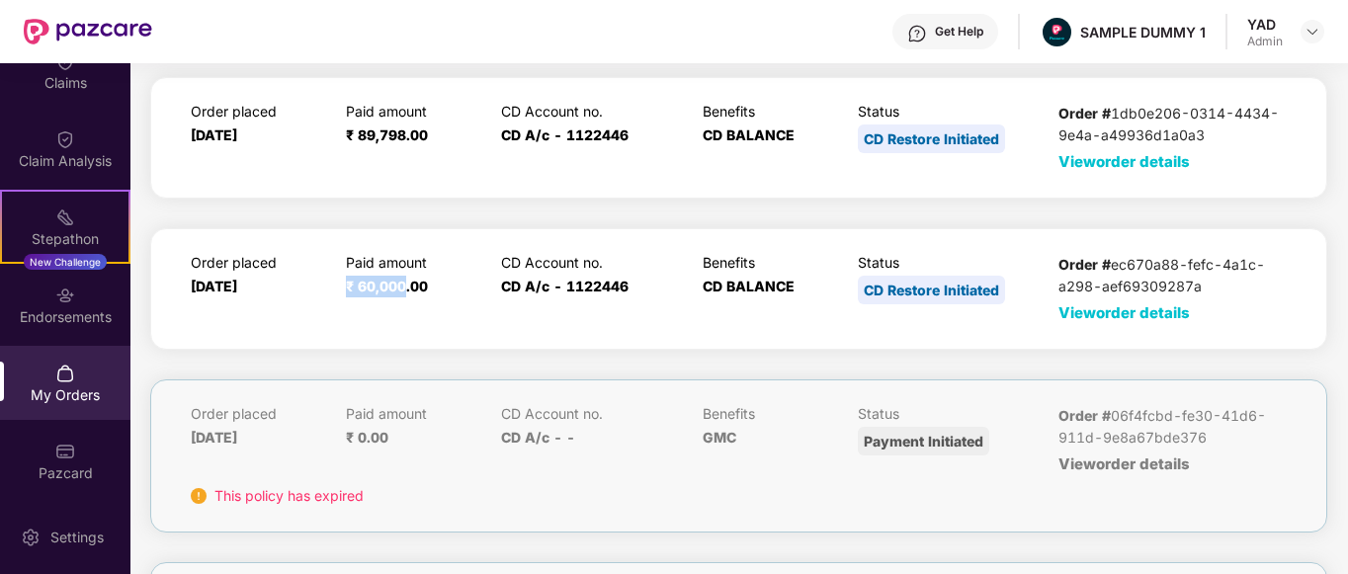
drag, startPoint x: 339, startPoint y: 282, endPoint x: 407, endPoint y: 304, distance: 71.9
click at [407, 304] on div "Order placed [DATE] Paid amount ₹ 60,000.00 CD Account no. CD A/c - 1122446 Ben…" at bounding box center [739, 289] width 1096 height 70
click at [417, 306] on div "Paid amount ₹ 60,000.00" at bounding box center [414, 289] width 137 height 70
click at [1101, 307] on span "View order details" at bounding box center [1123, 312] width 131 height 19
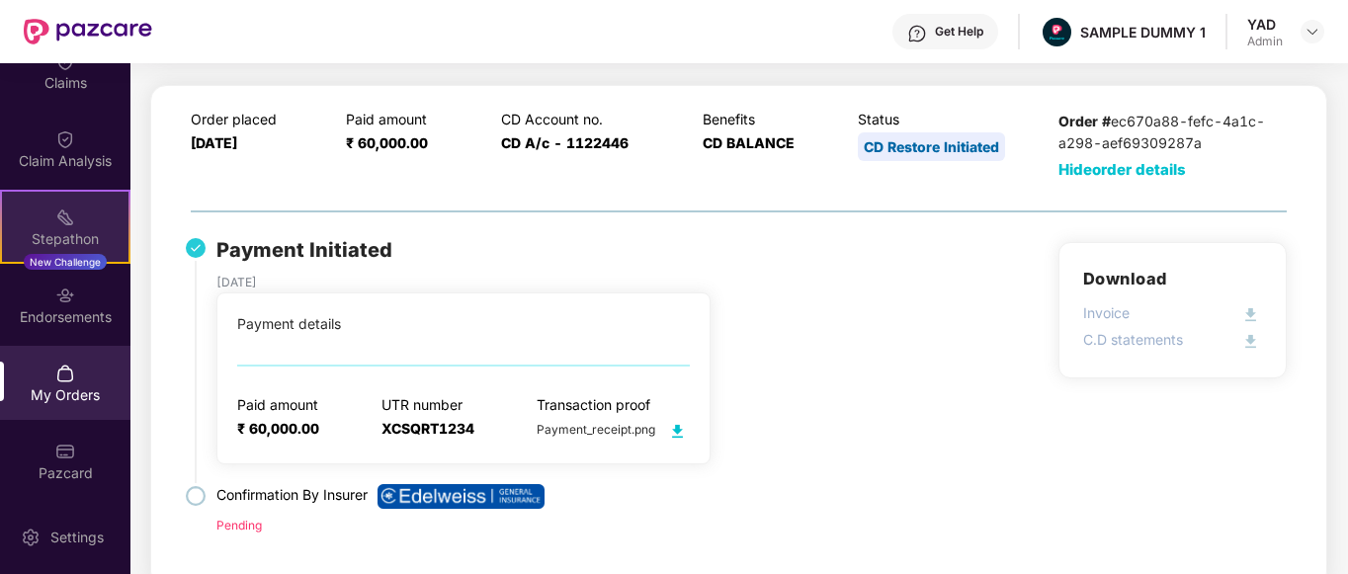
scroll to position [191, 0]
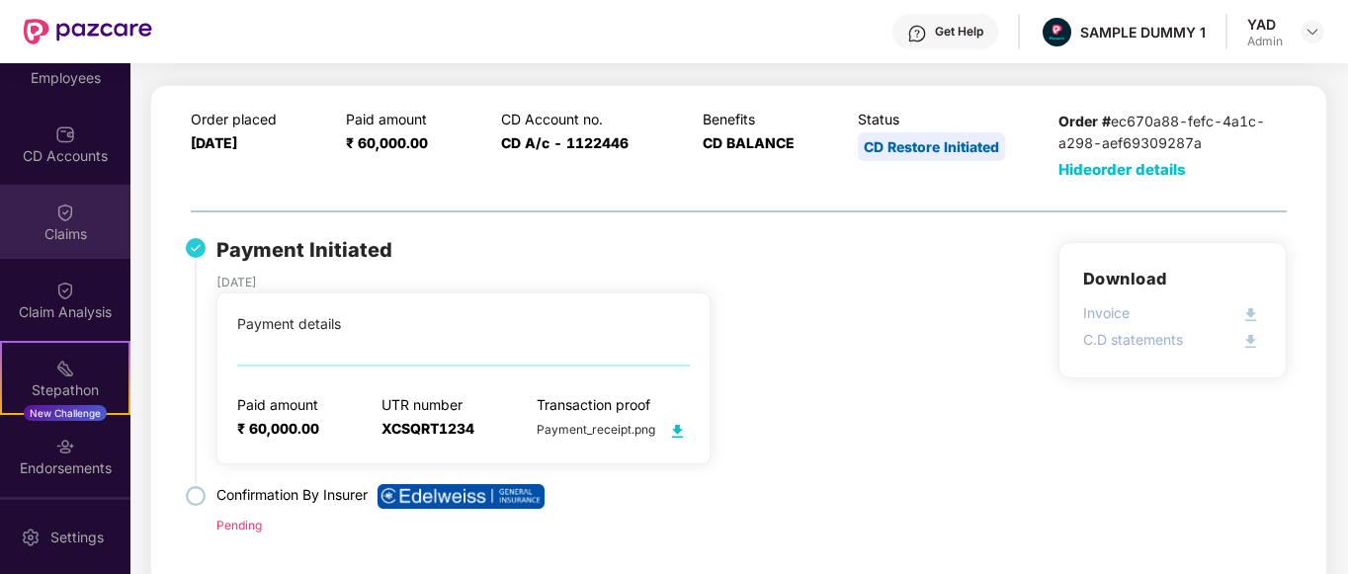
click at [69, 238] on div "Claims" at bounding box center [65, 234] width 130 height 20
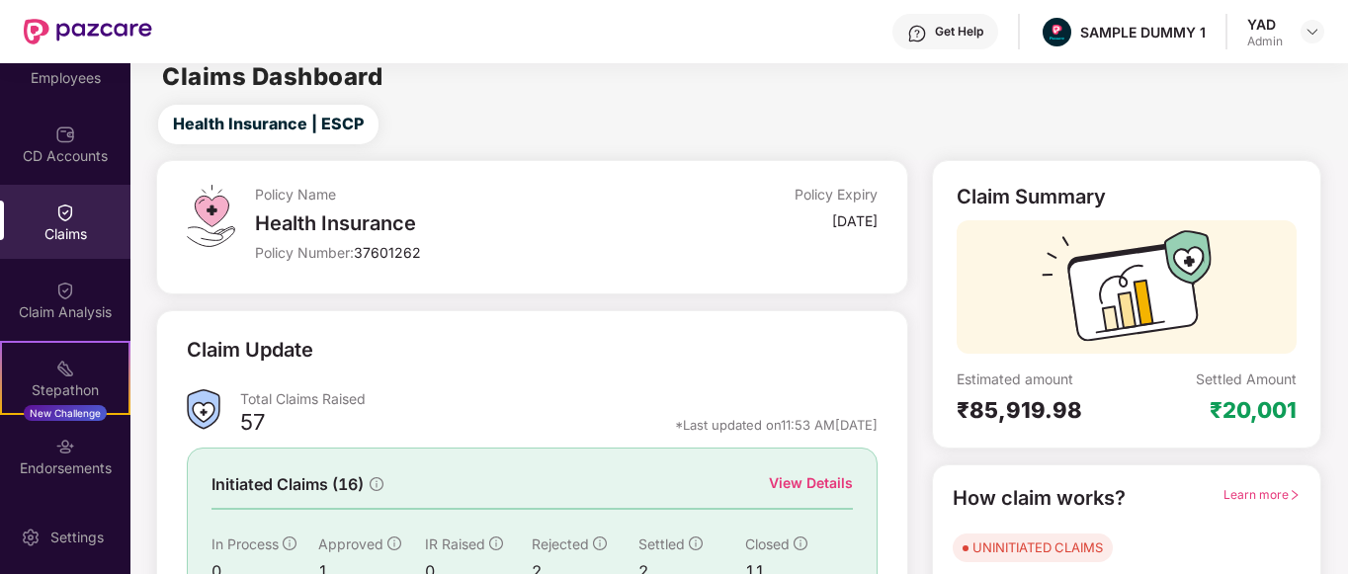
scroll to position [15, 0]
drag, startPoint x: 952, startPoint y: 190, endPoint x: 1129, endPoint y: 193, distance: 176.9
click at [1129, 193] on div "Claim Summary Estimated amount ₹85,919.98 Settled Amount ₹20,001" at bounding box center [1126, 303] width 389 height 288
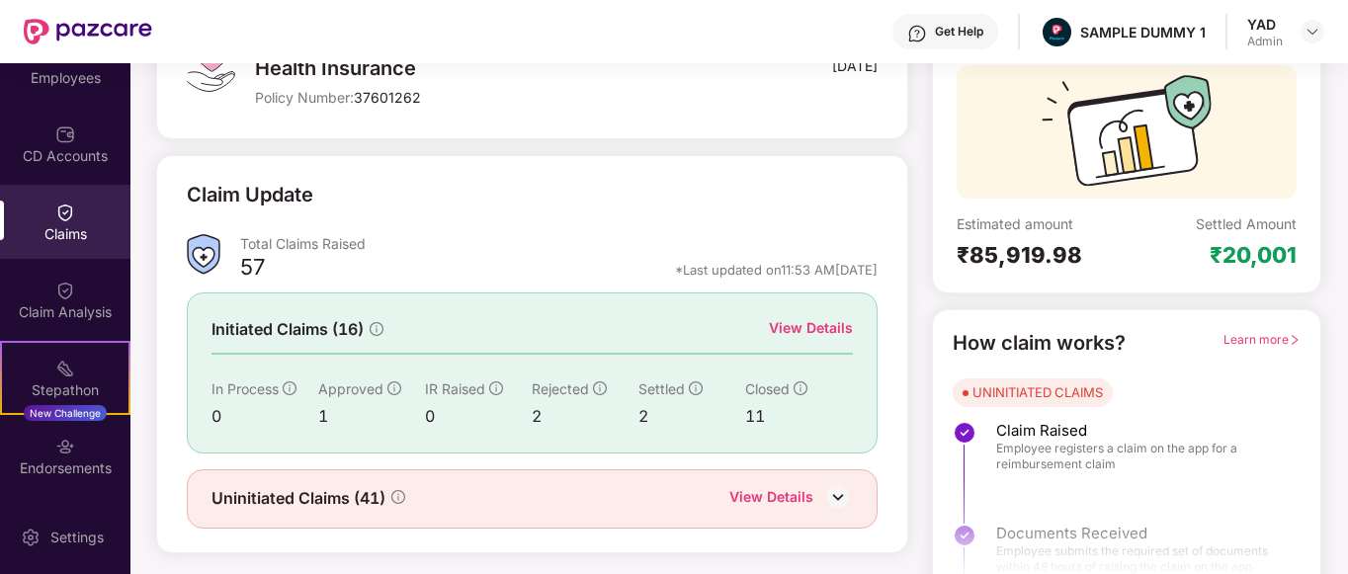
scroll to position [170, 0]
click at [780, 329] on div "View Details" at bounding box center [811, 327] width 84 height 22
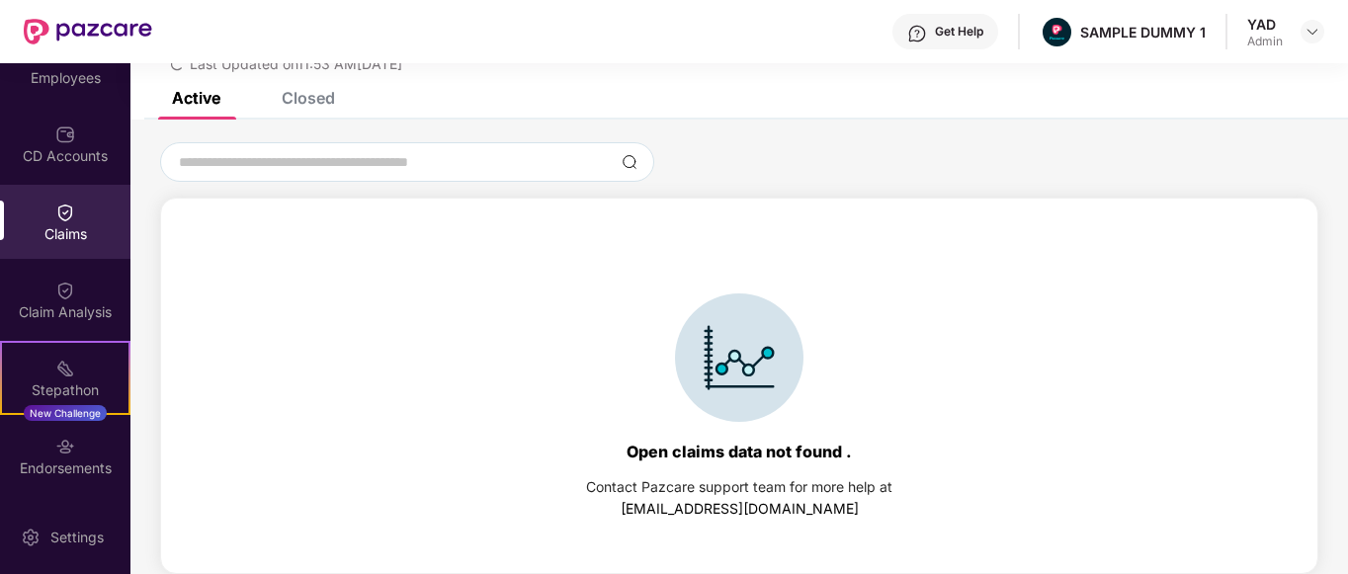
scroll to position [0, 0]
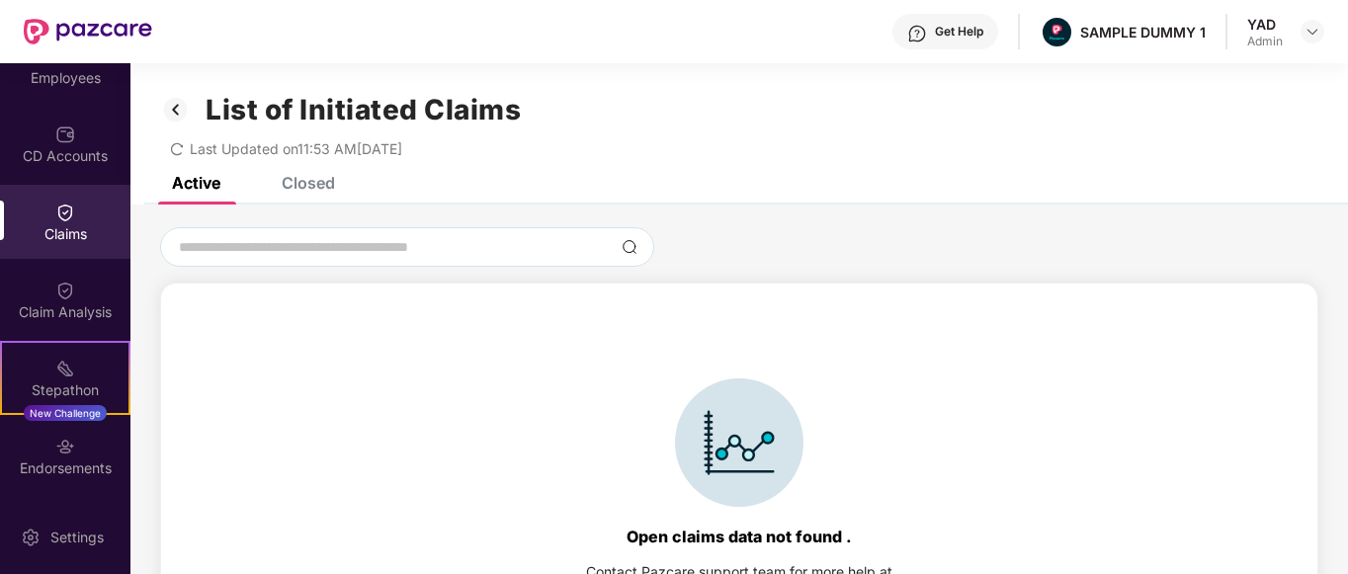
click at [308, 192] on div "Closed" at bounding box center [308, 183] width 53 height 20
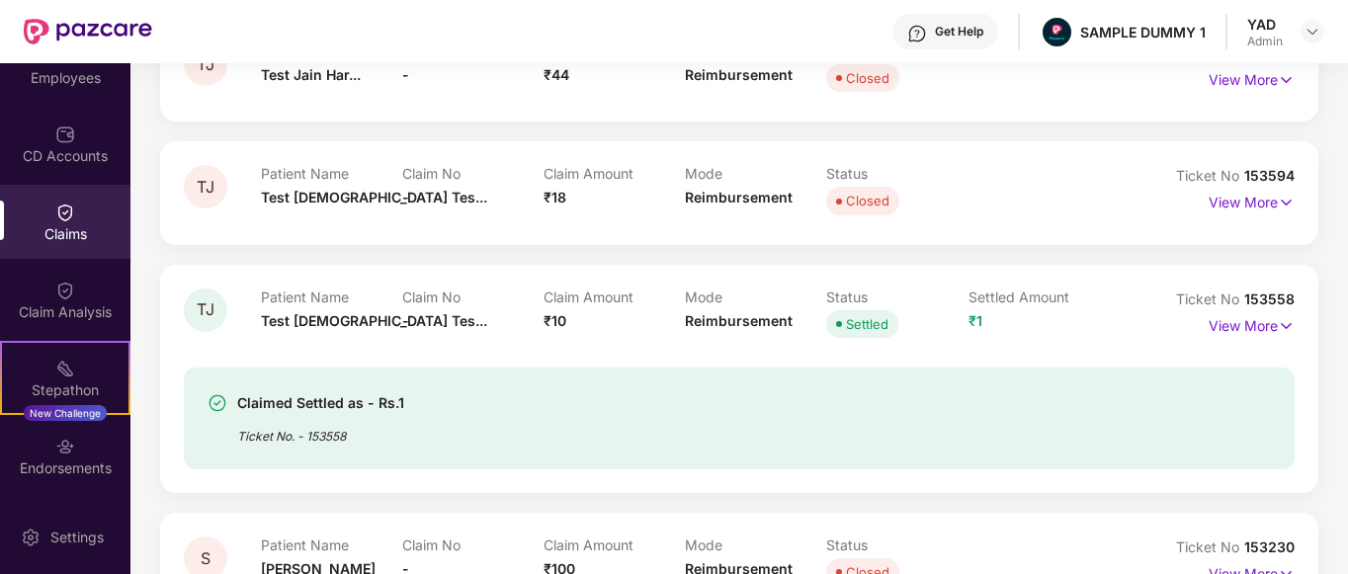
scroll to position [336, 0]
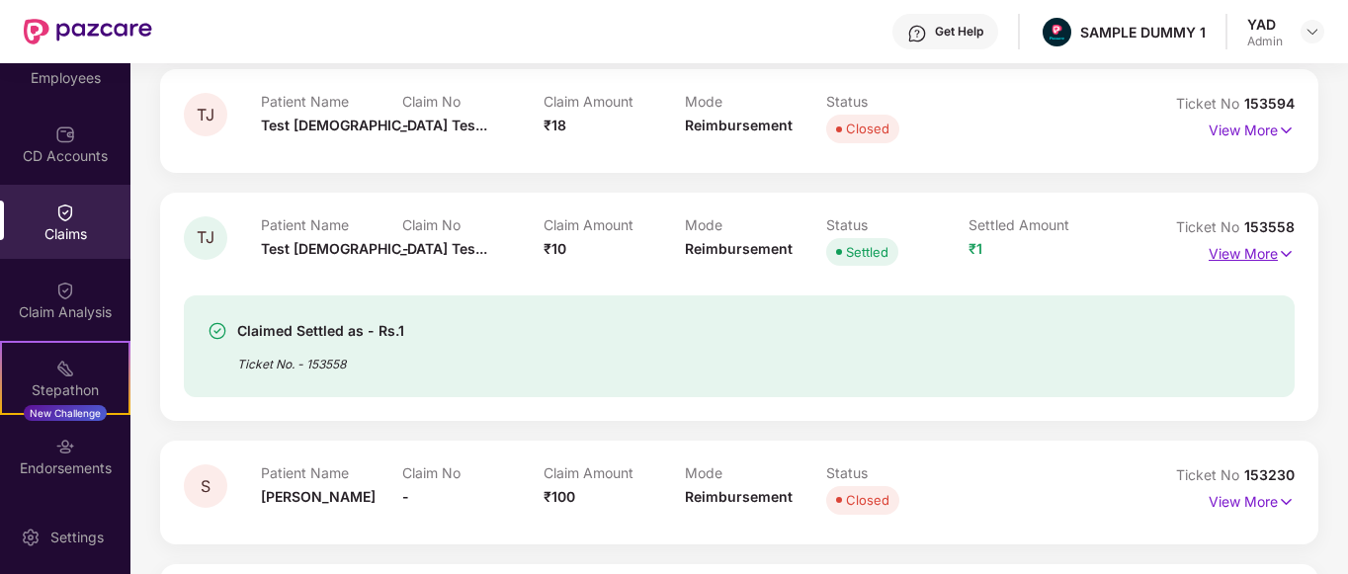
click at [1225, 251] on p "View More" at bounding box center [1251, 251] width 86 height 27
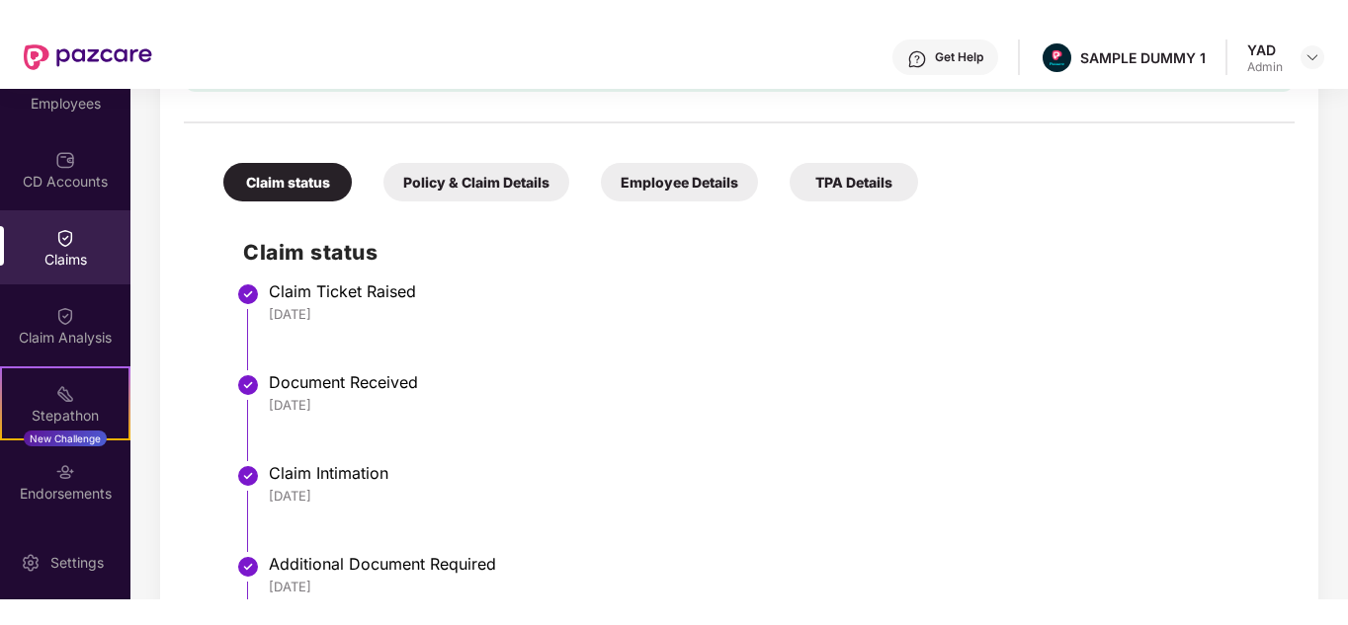
scroll to position [191, 0]
